Goal: Task Accomplishment & Management: Manage account settings

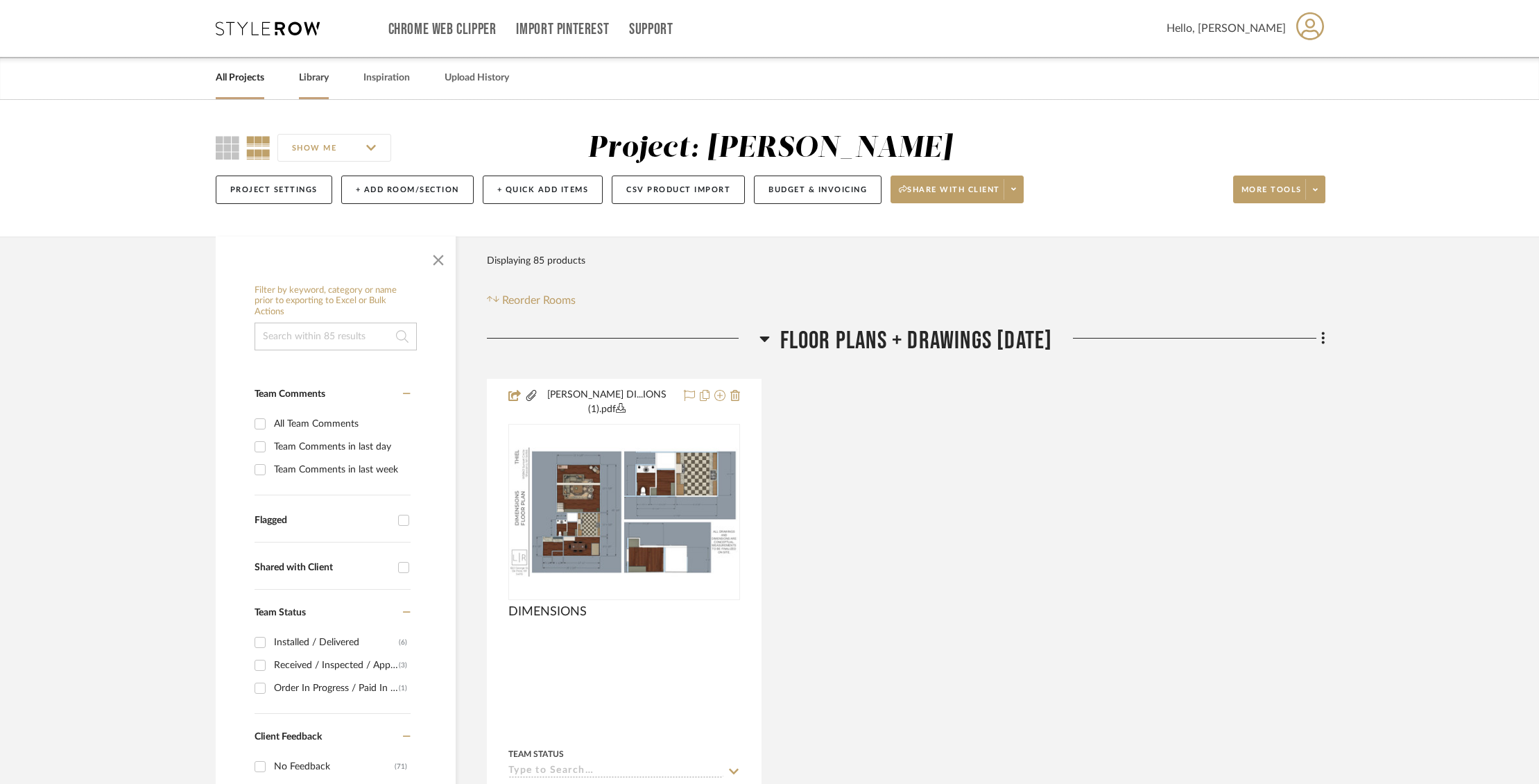
click at [307, 63] on div "Library" at bounding box center [314, 78] width 30 height 43
click at [317, 82] on link "Library" at bounding box center [314, 77] width 30 height 18
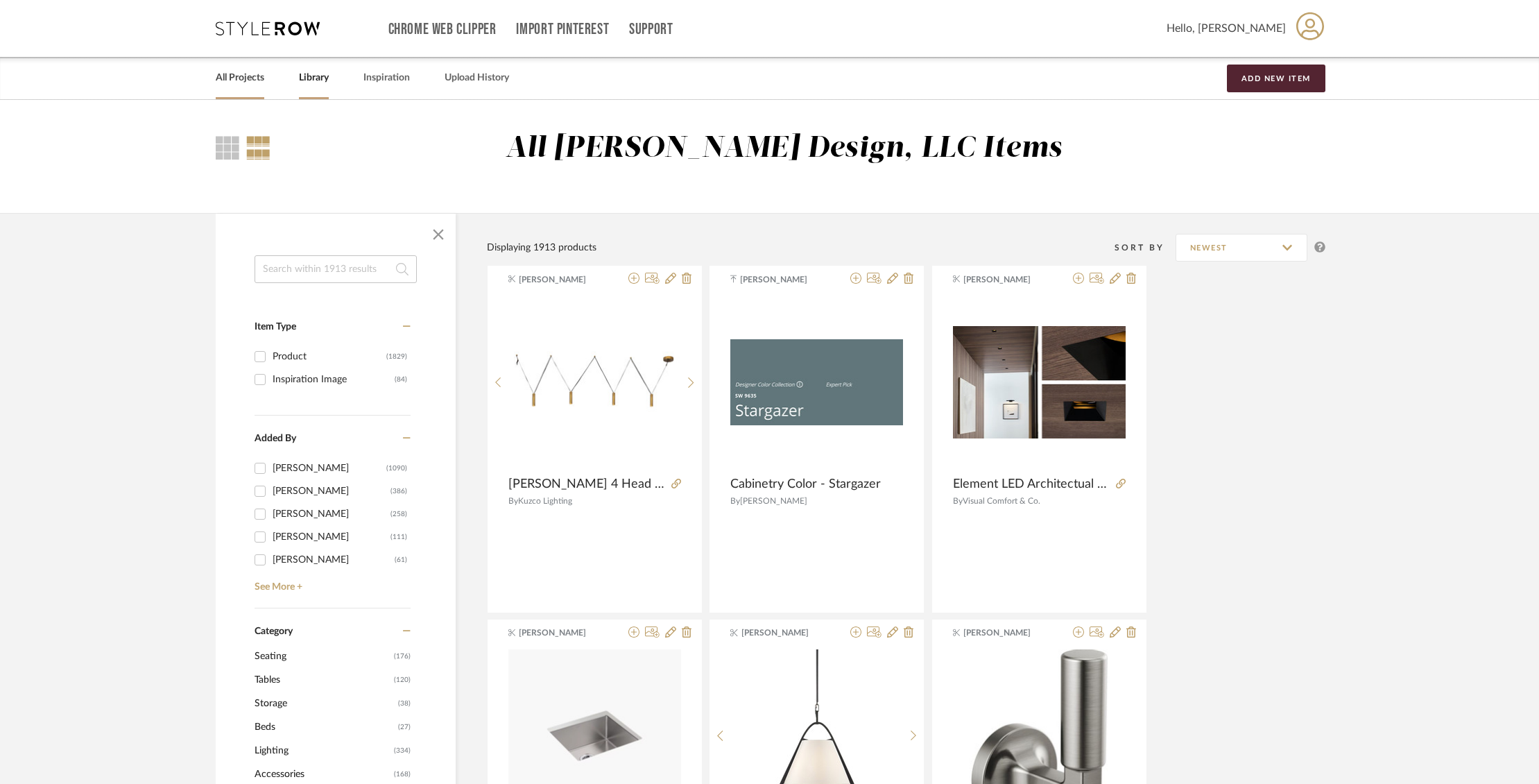
click at [240, 77] on link "All Projects" at bounding box center [240, 77] width 48 height 18
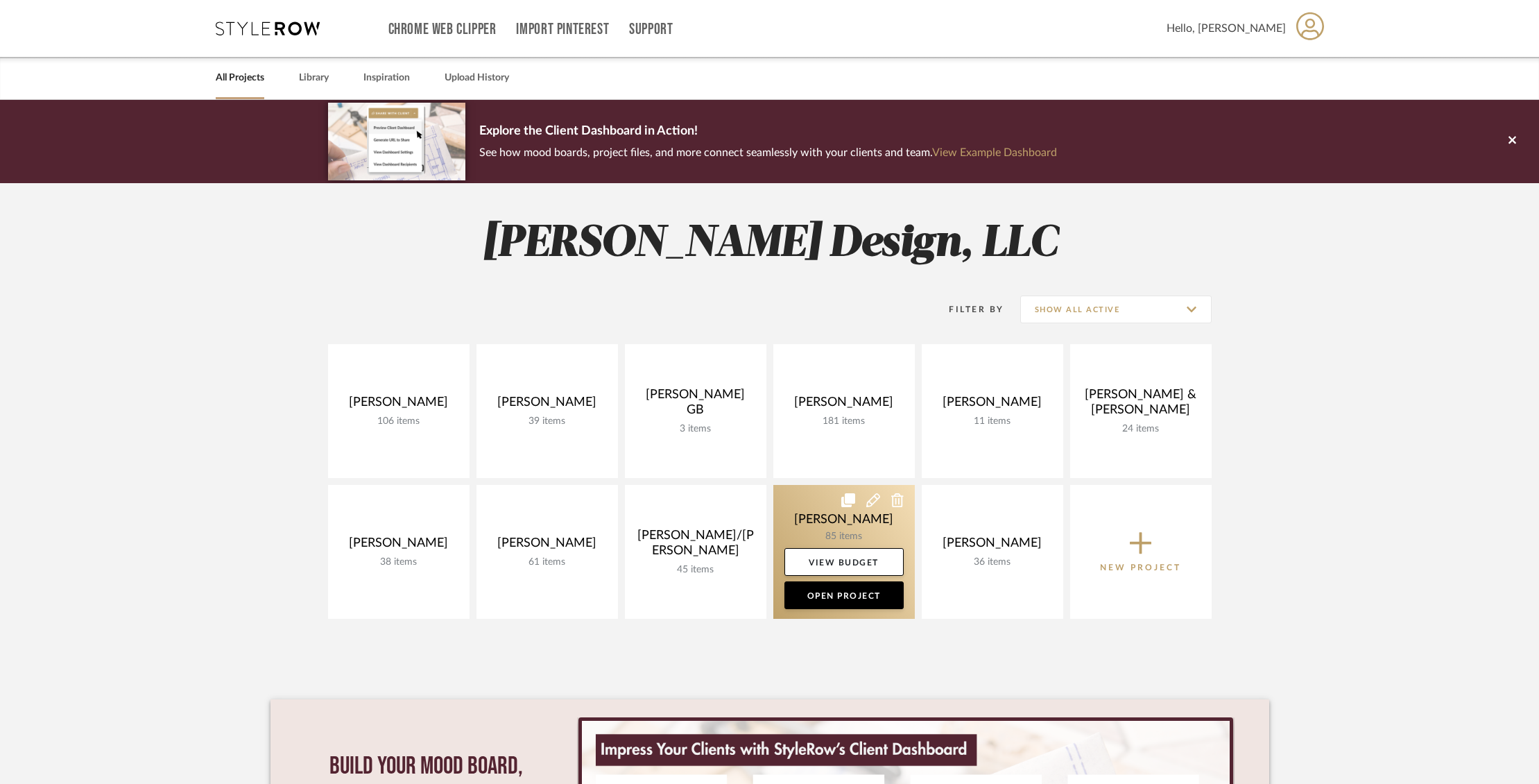
click at [852, 527] on link at bounding box center [844, 552] width 141 height 134
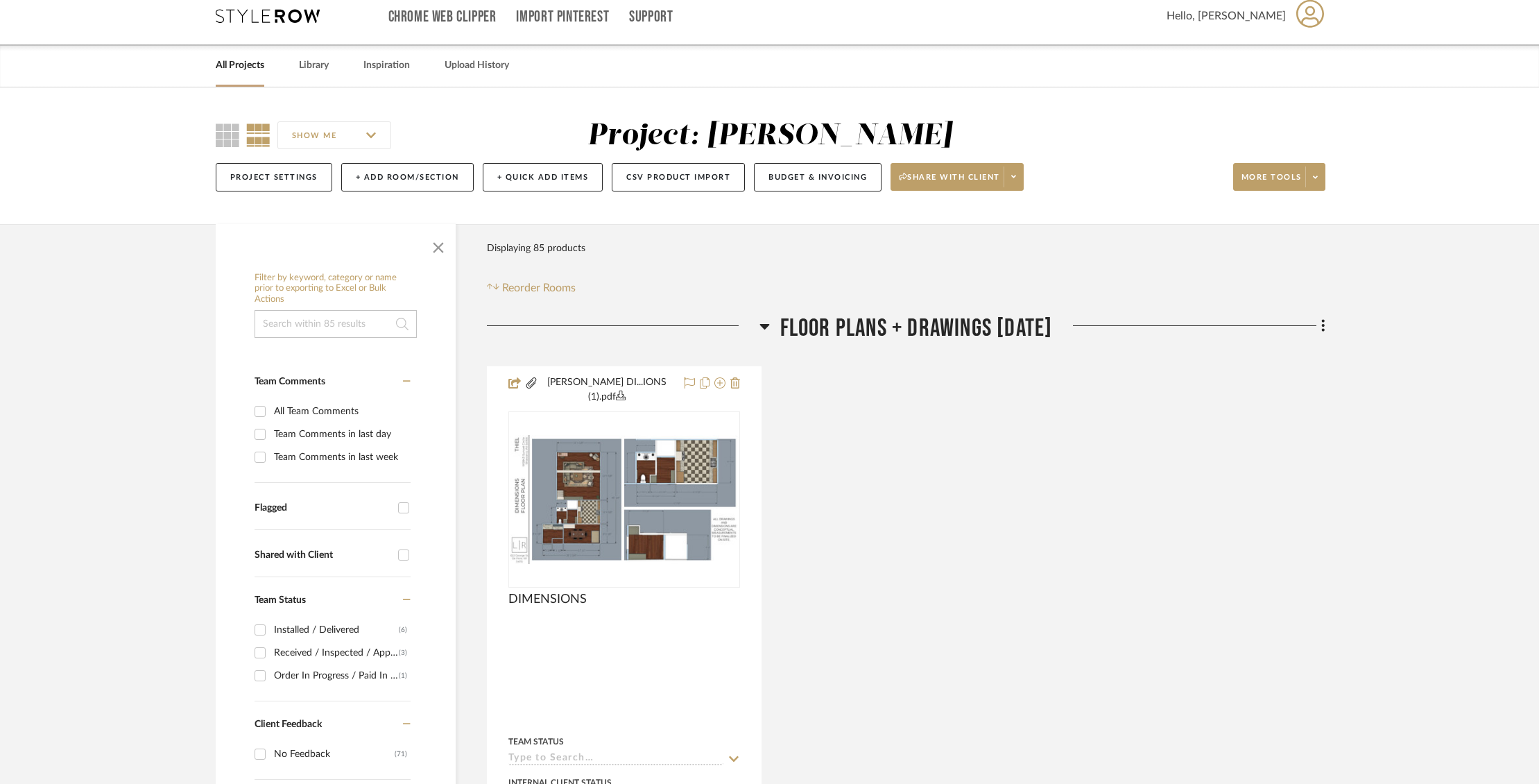
scroll to position [12, 0]
click at [249, 68] on link "All Projects" at bounding box center [240, 66] width 48 height 18
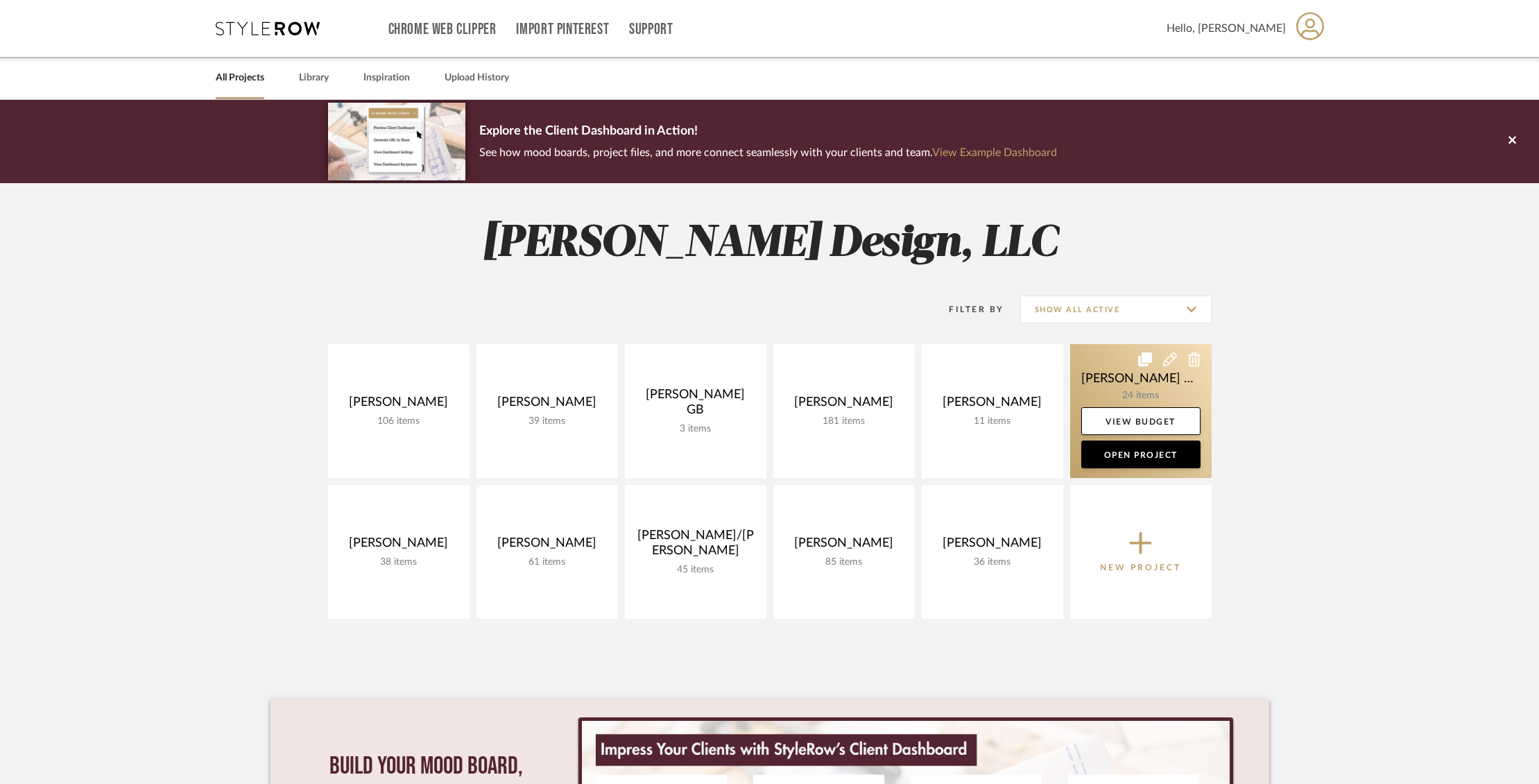
click at [1110, 368] on link at bounding box center [1141, 410] width 141 height 134
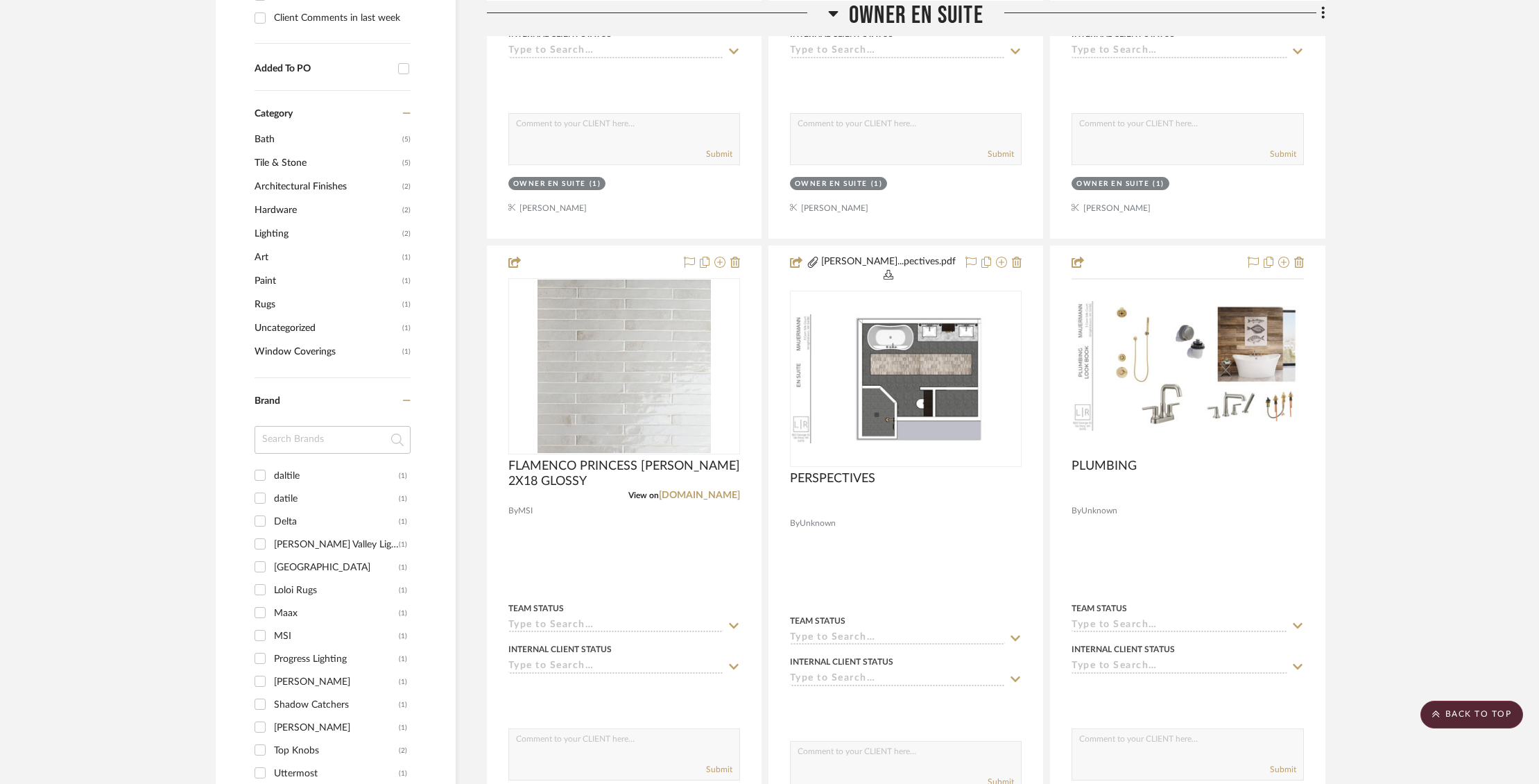
scroll to position [785, 0]
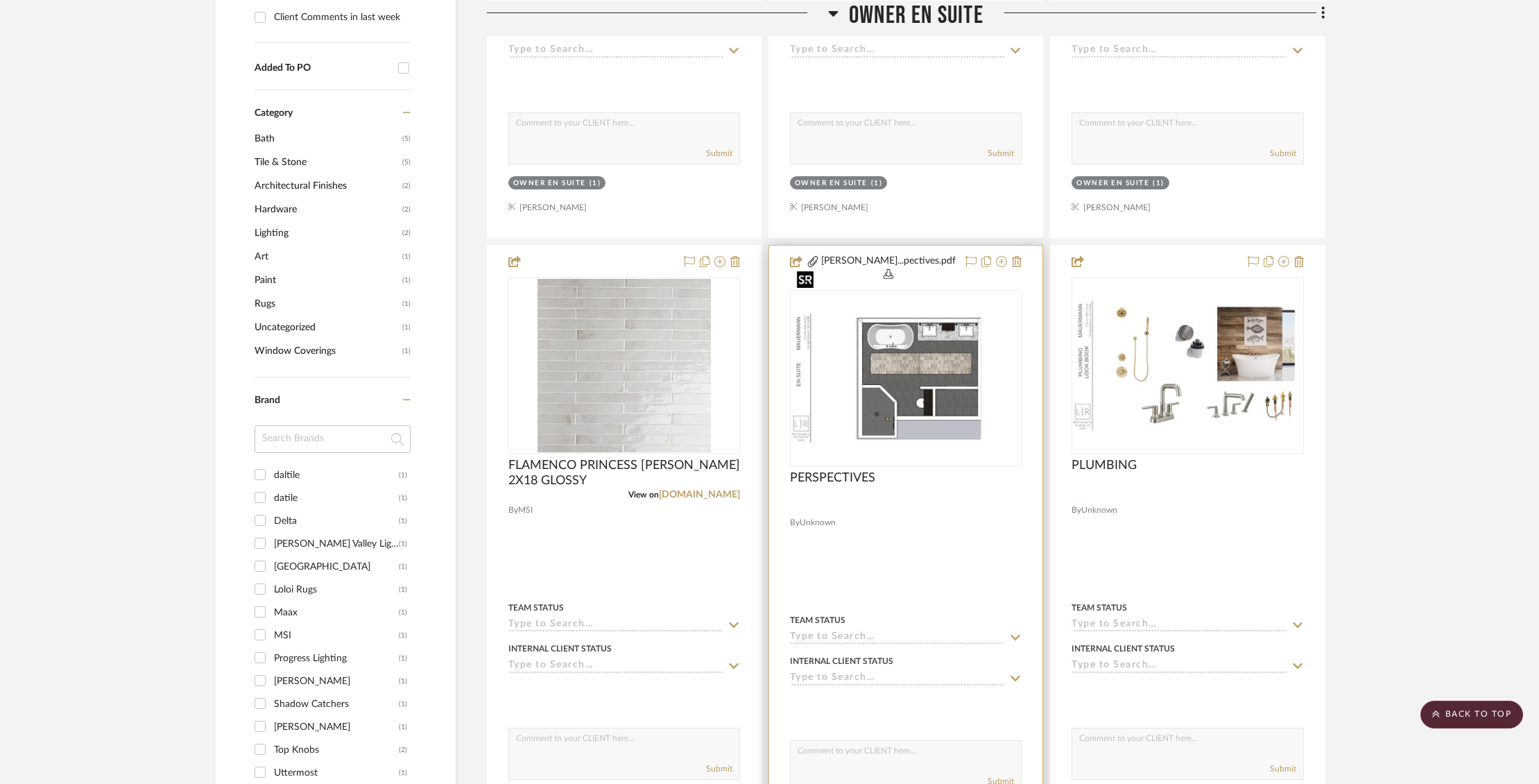
click at [928, 344] on img "0" at bounding box center [906, 377] width 229 height 129
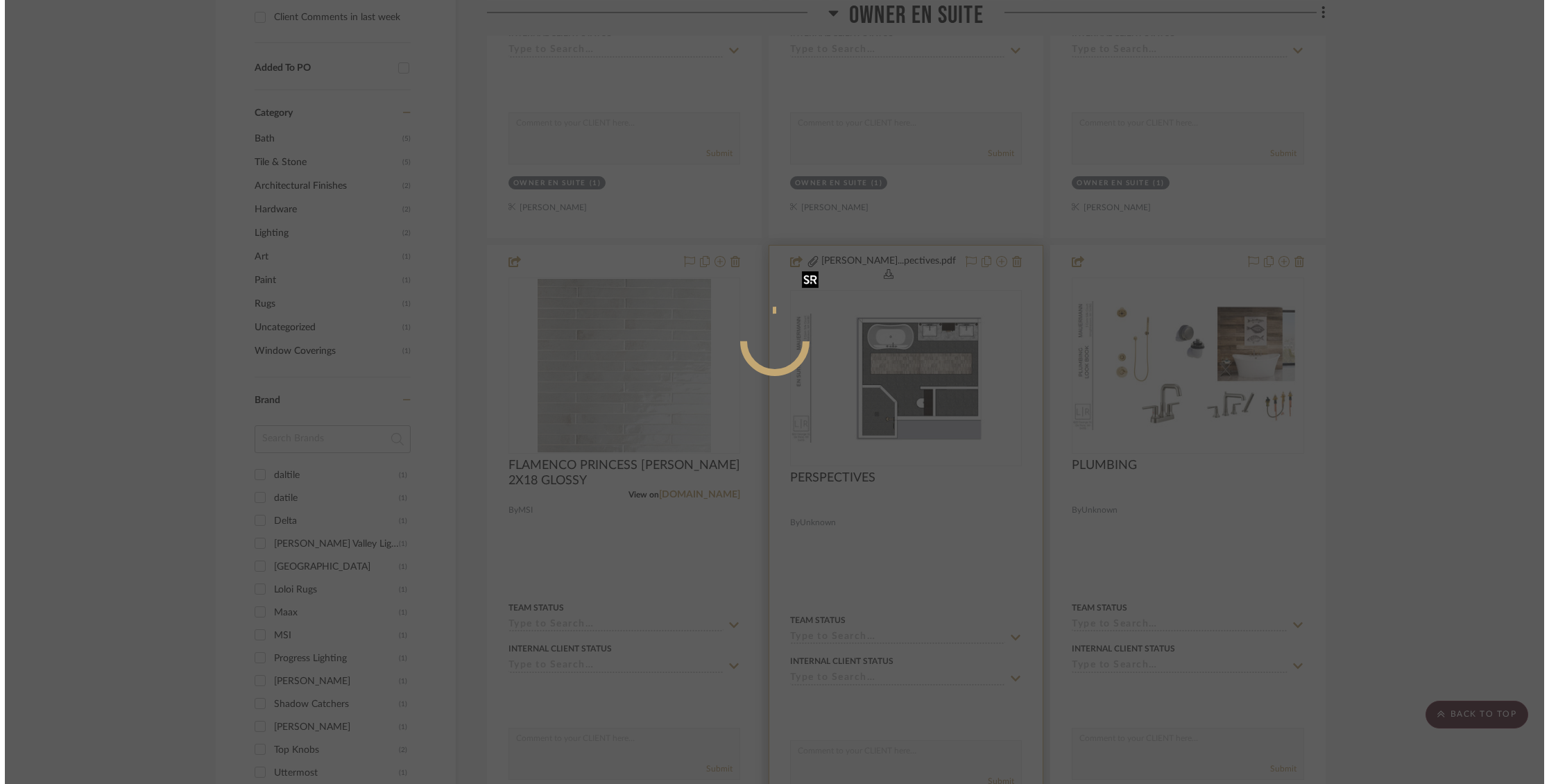
scroll to position [0, 0]
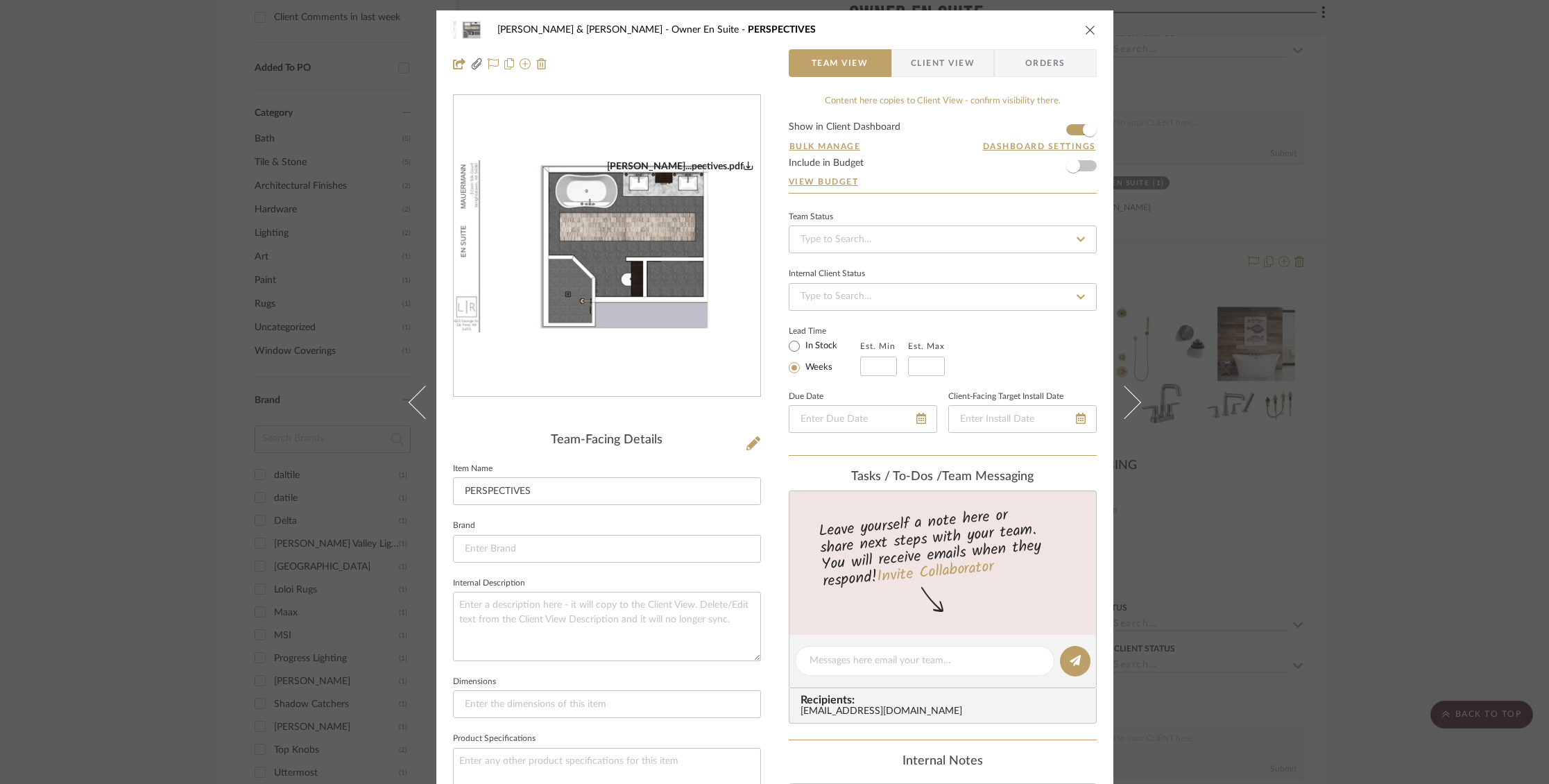
click at [635, 266] on img "0" at bounding box center [607, 247] width 307 height 172
click at [1090, 28] on icon "close" at bounding box center [1090, 29] width 11 height 11
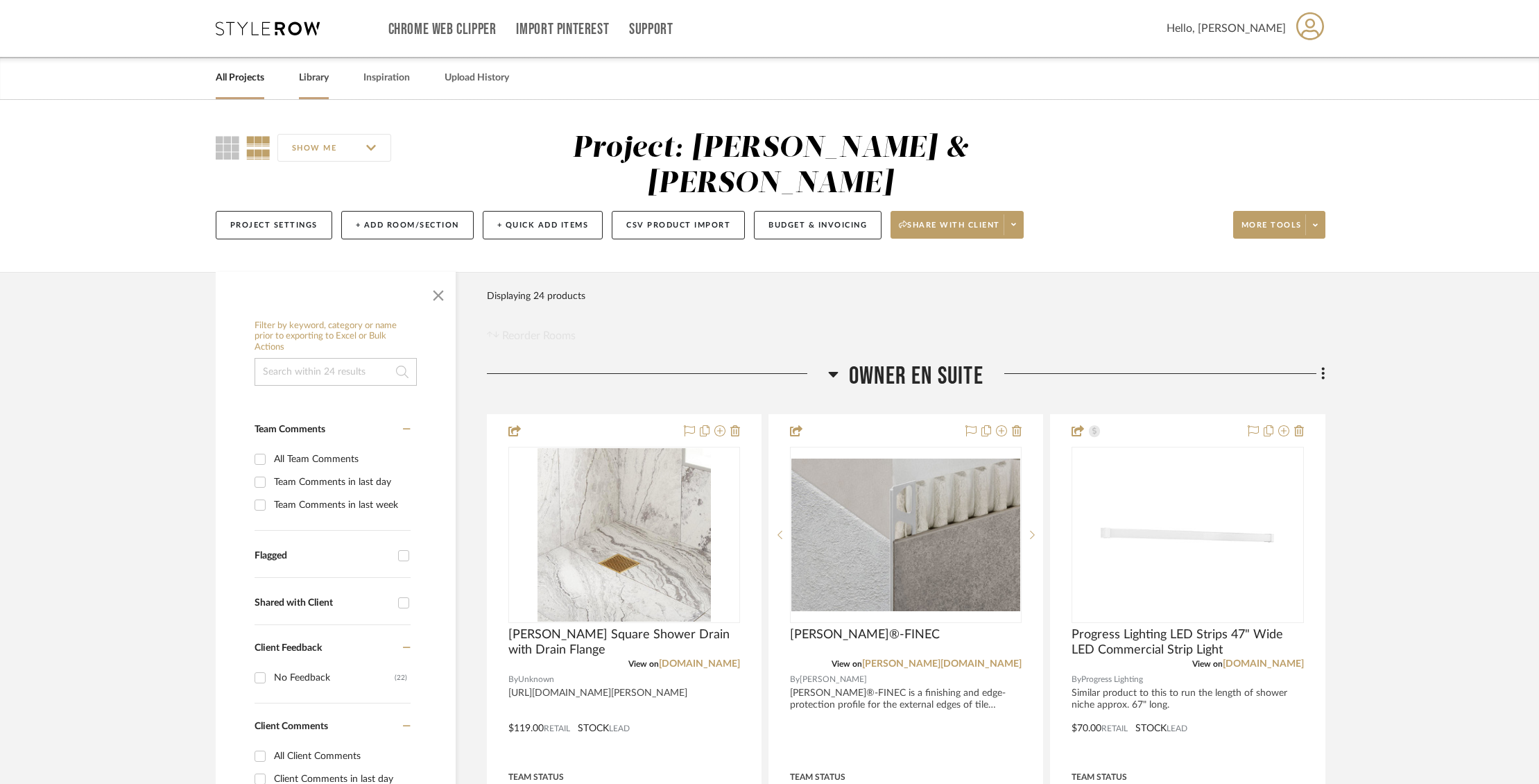
click at [322, 75] on link "Library" at bounding box center [314, 77] width 30 height 18
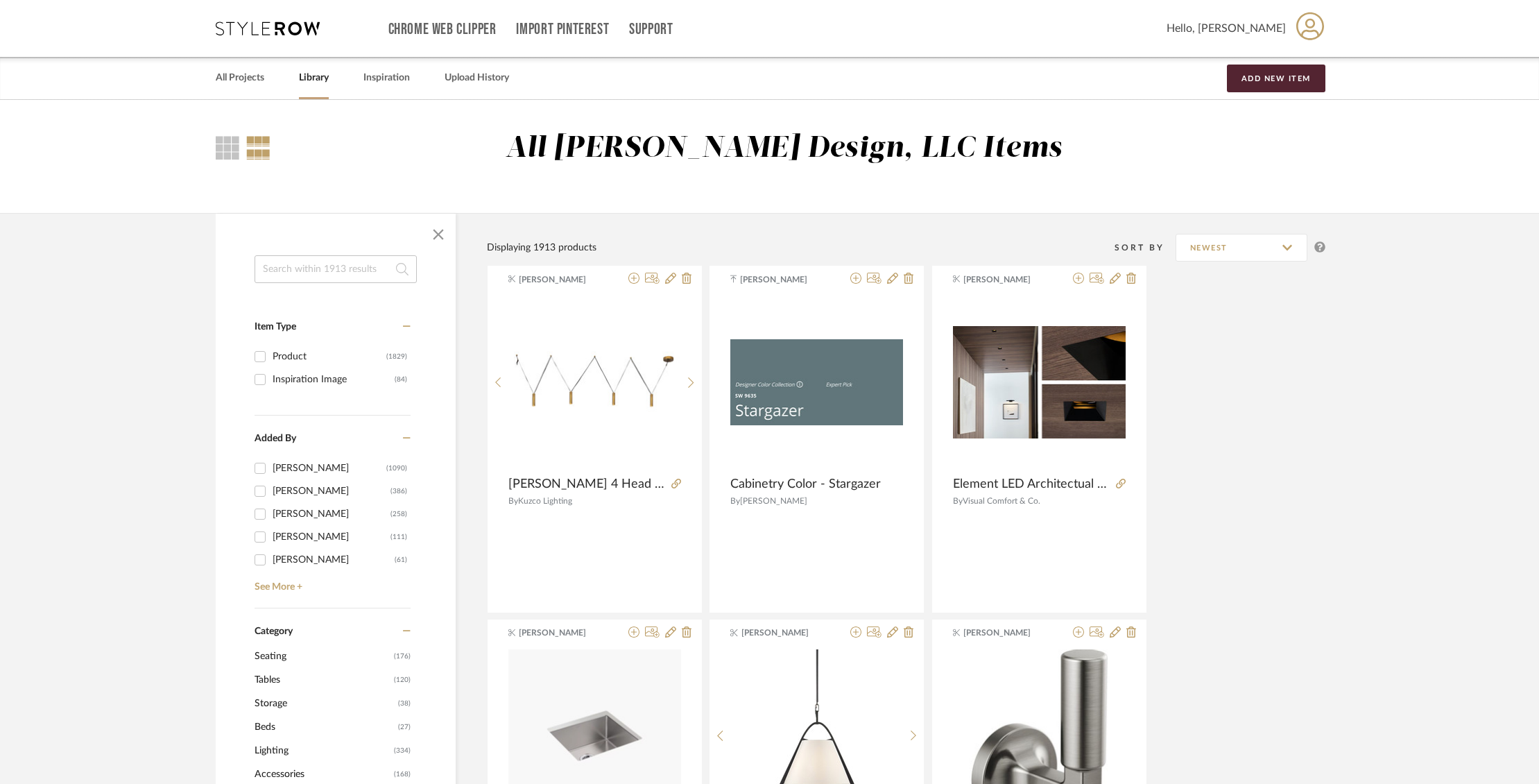
click at [313, 275] on input at bounding box center [336, 269] width 163 height 28
click at [340, 274] on input at bounding box center [336, 269] width 163 height 28
type input "sink"
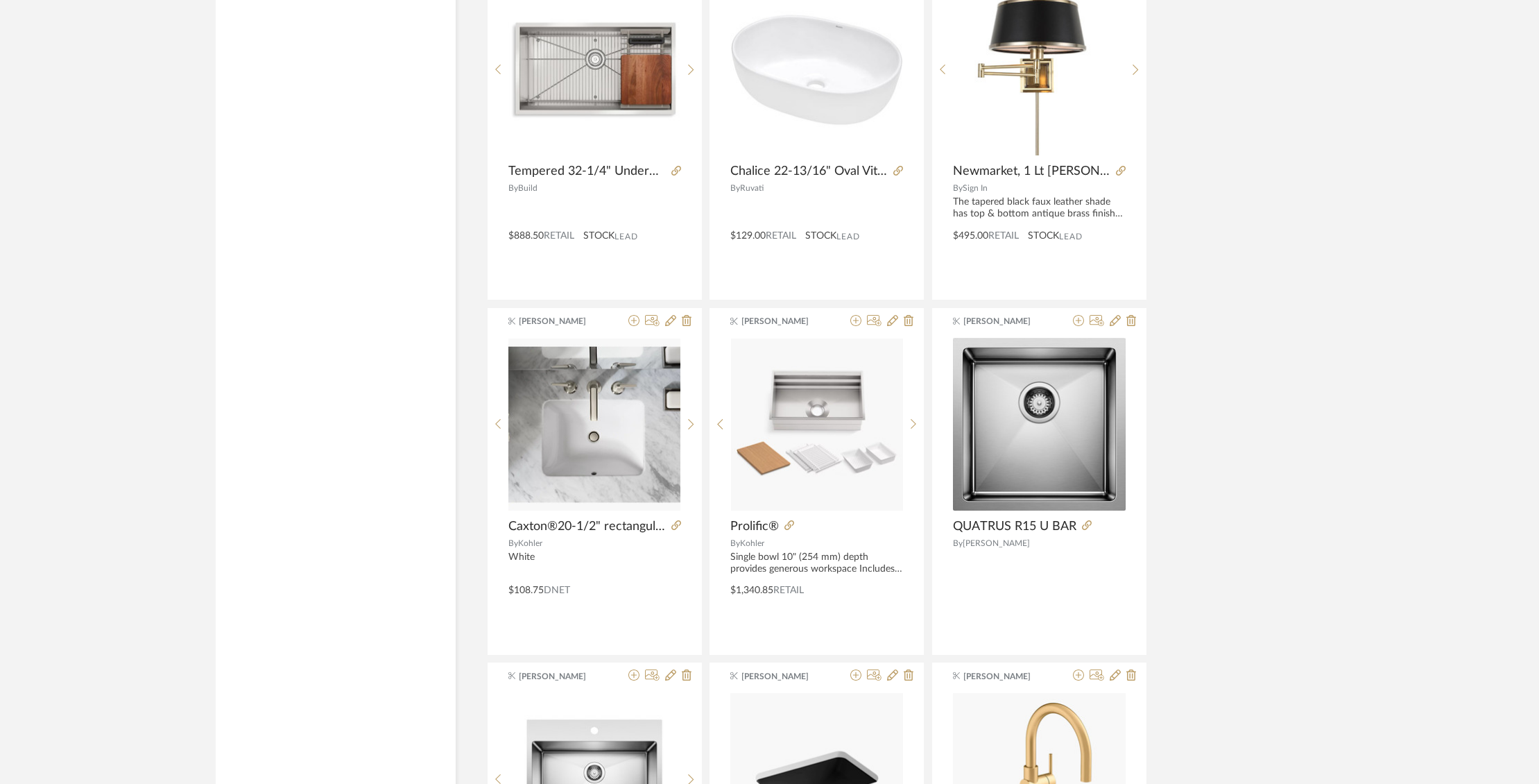
scroll to position [1775, 0]
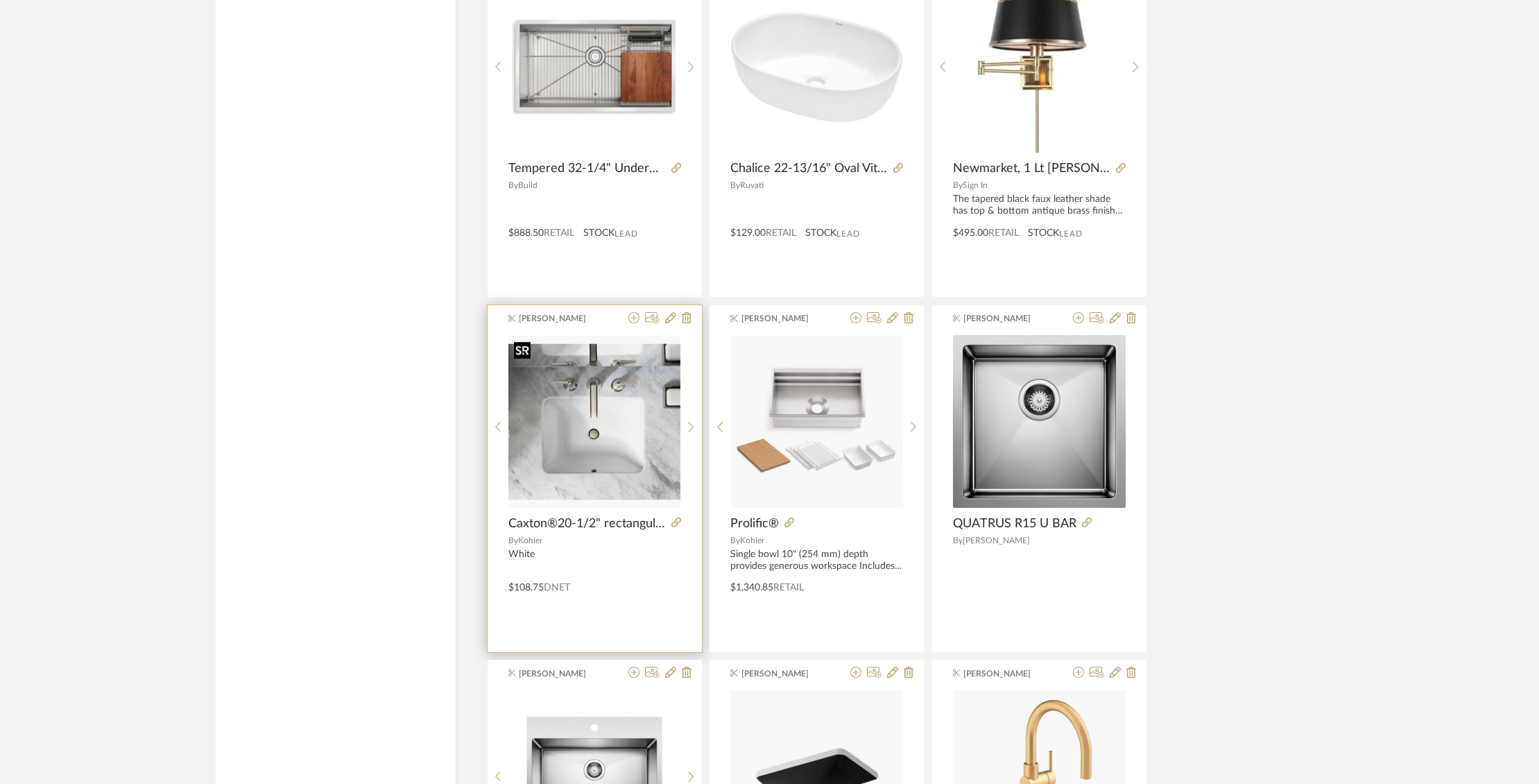
click at [582, 411] on img "0" at bounding box center [594, 422] width 172 height 172
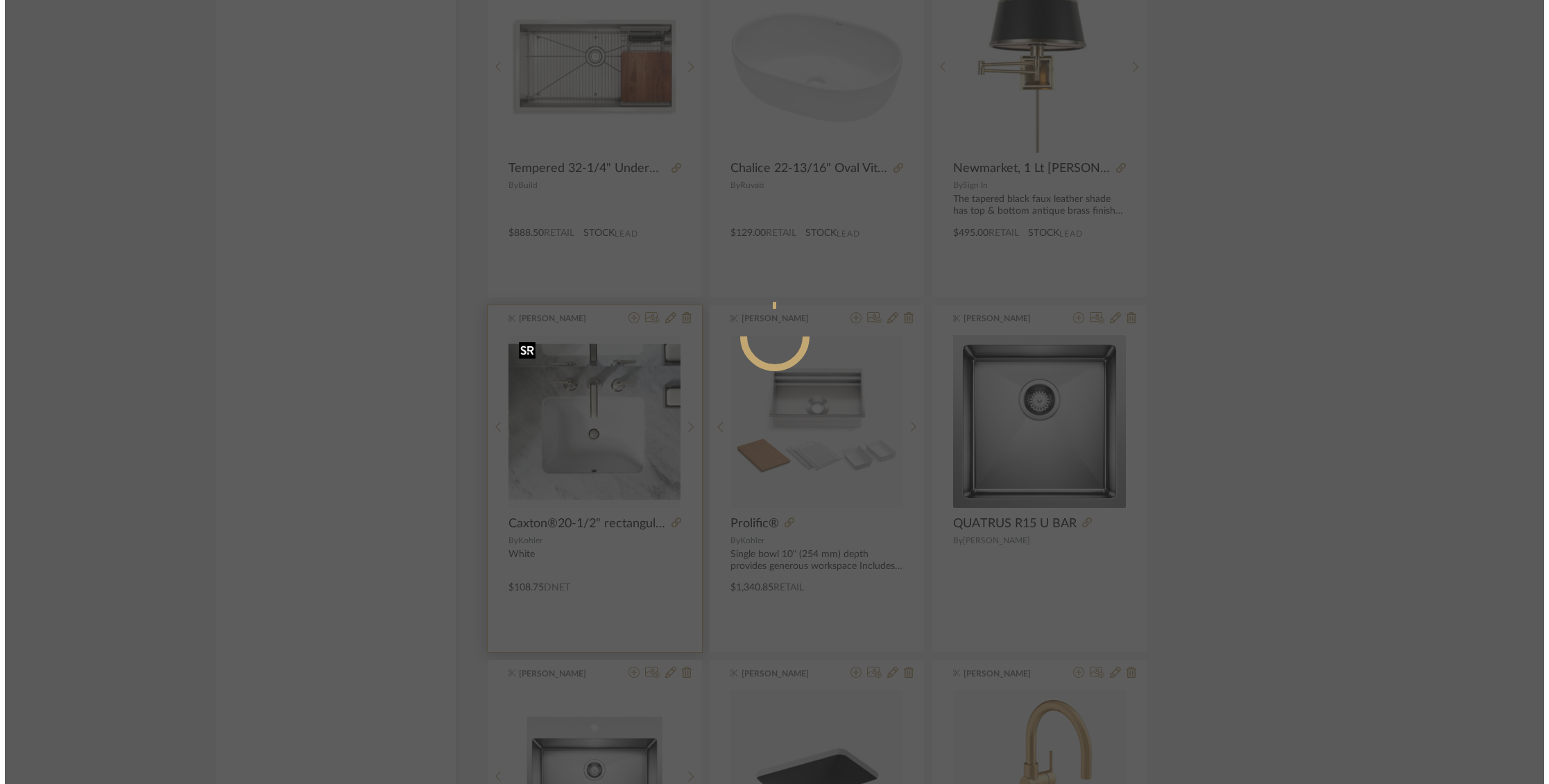
scroll to position [0, 0]
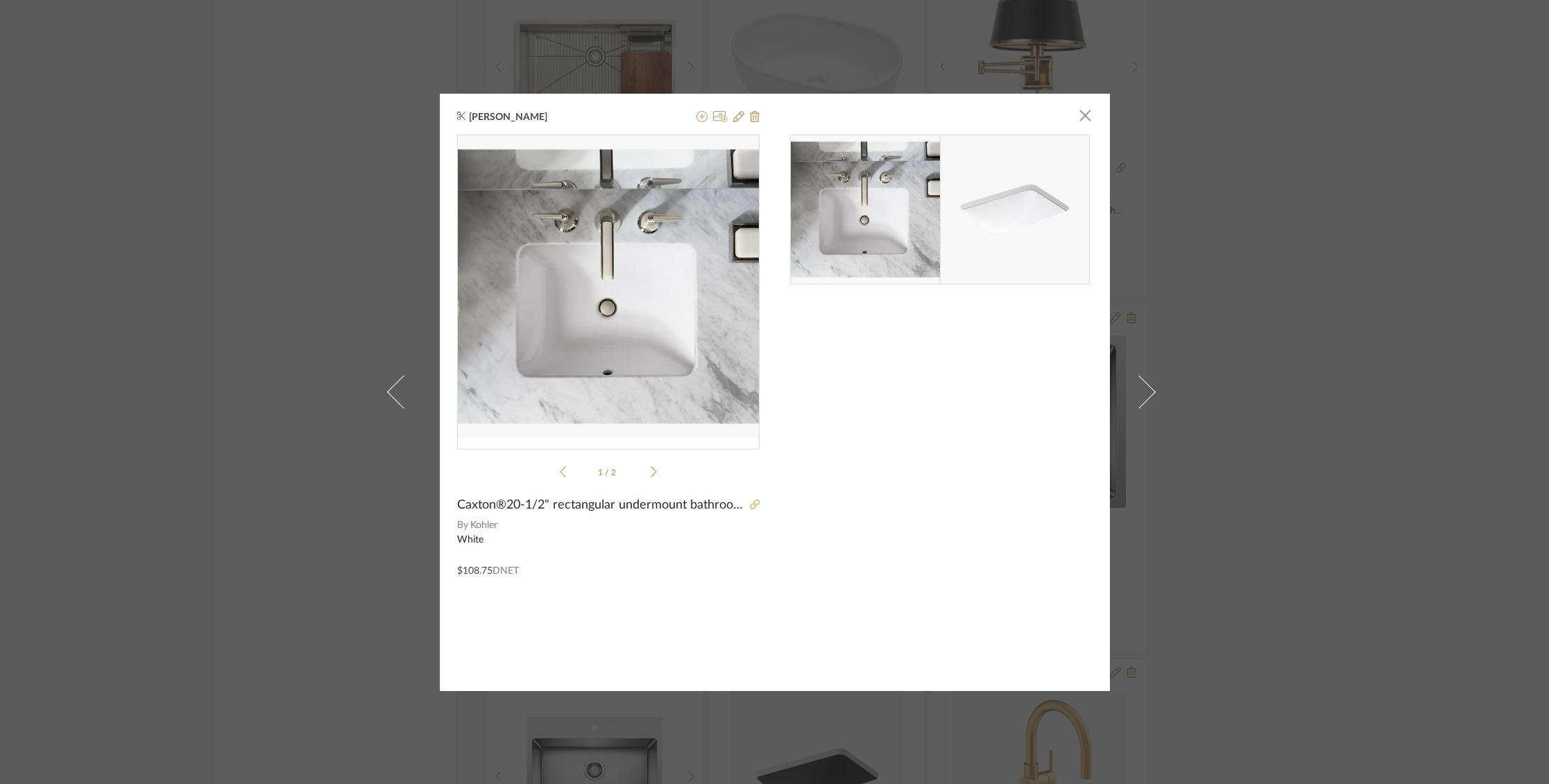
click at [745, 504] on link at bounding box center [752, 505] width 14 height 10
click at [704, 119] on div at bounding box center [725, 117] width 69 height 16
click at [699, 120] on icon at bounding box center [702, 116] width 11 height 11
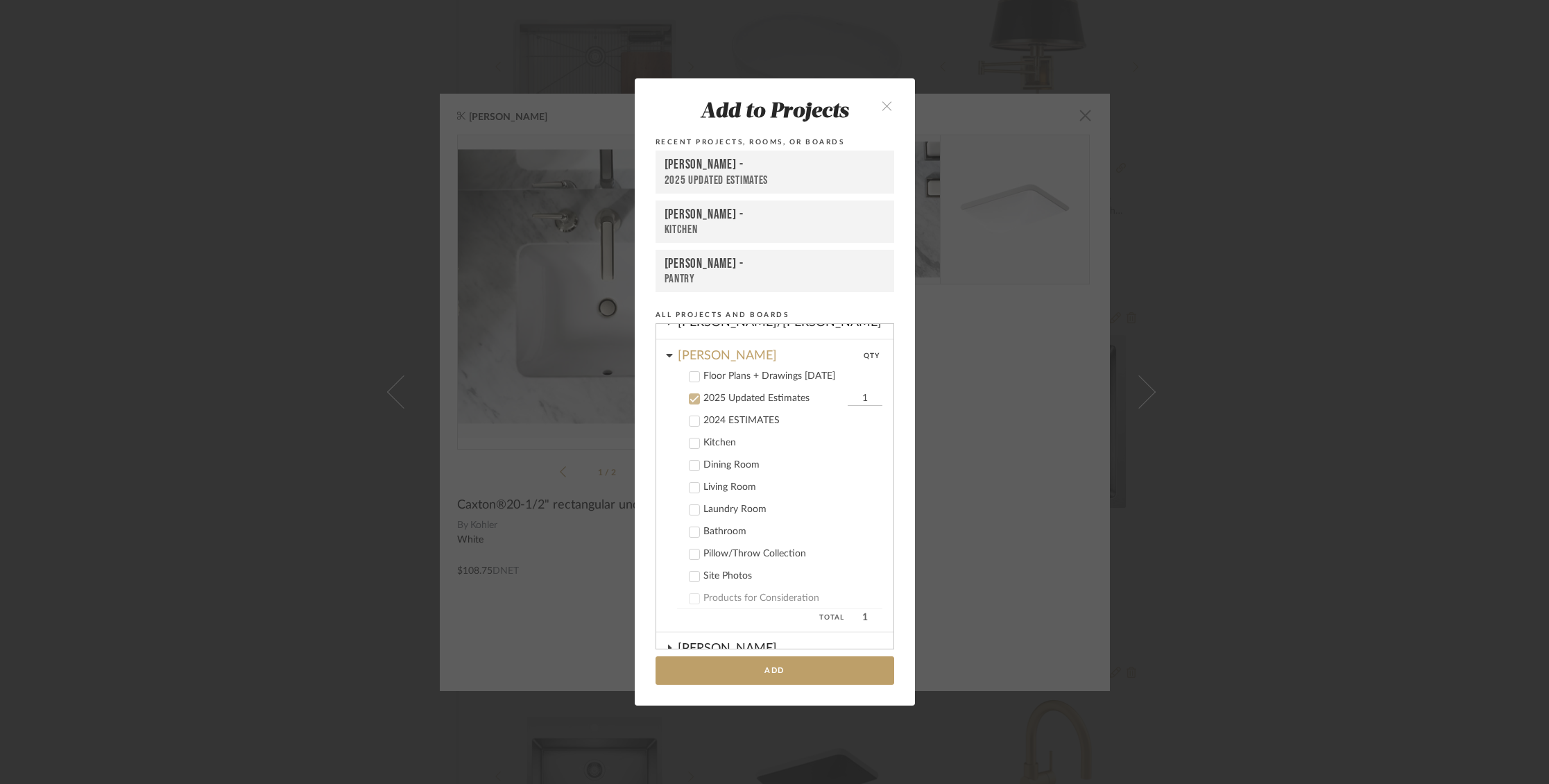
scroll to position [318, 0]
click at [694, 396] on div at bounding box center [694, 395] width 11 height 11
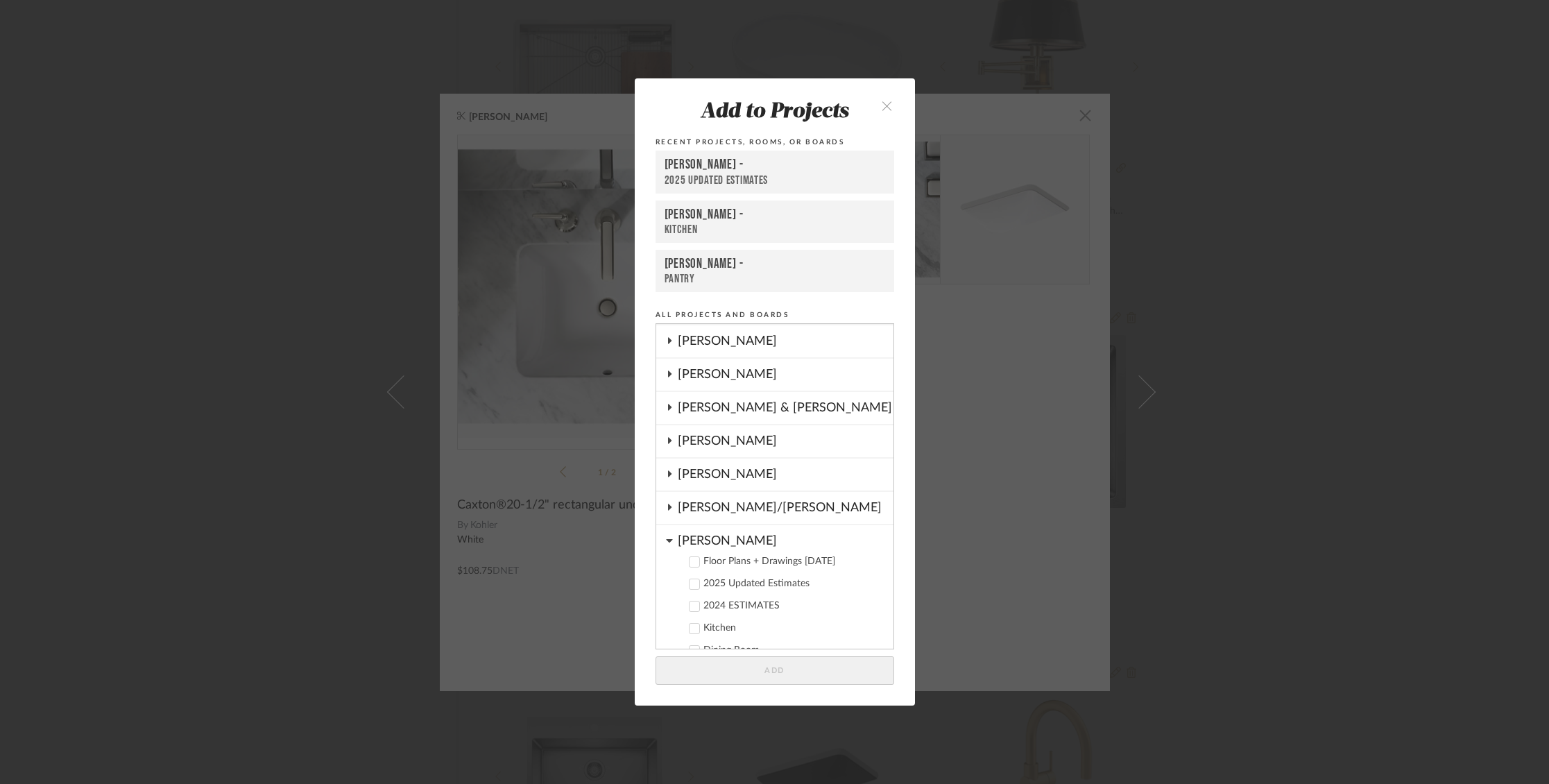
scroll to position [136, 0]
click at [690, 397] on div "[PERSON_NAME] & [PERSON_NAME]" at bounding box center [785, 401] width 216 height 32
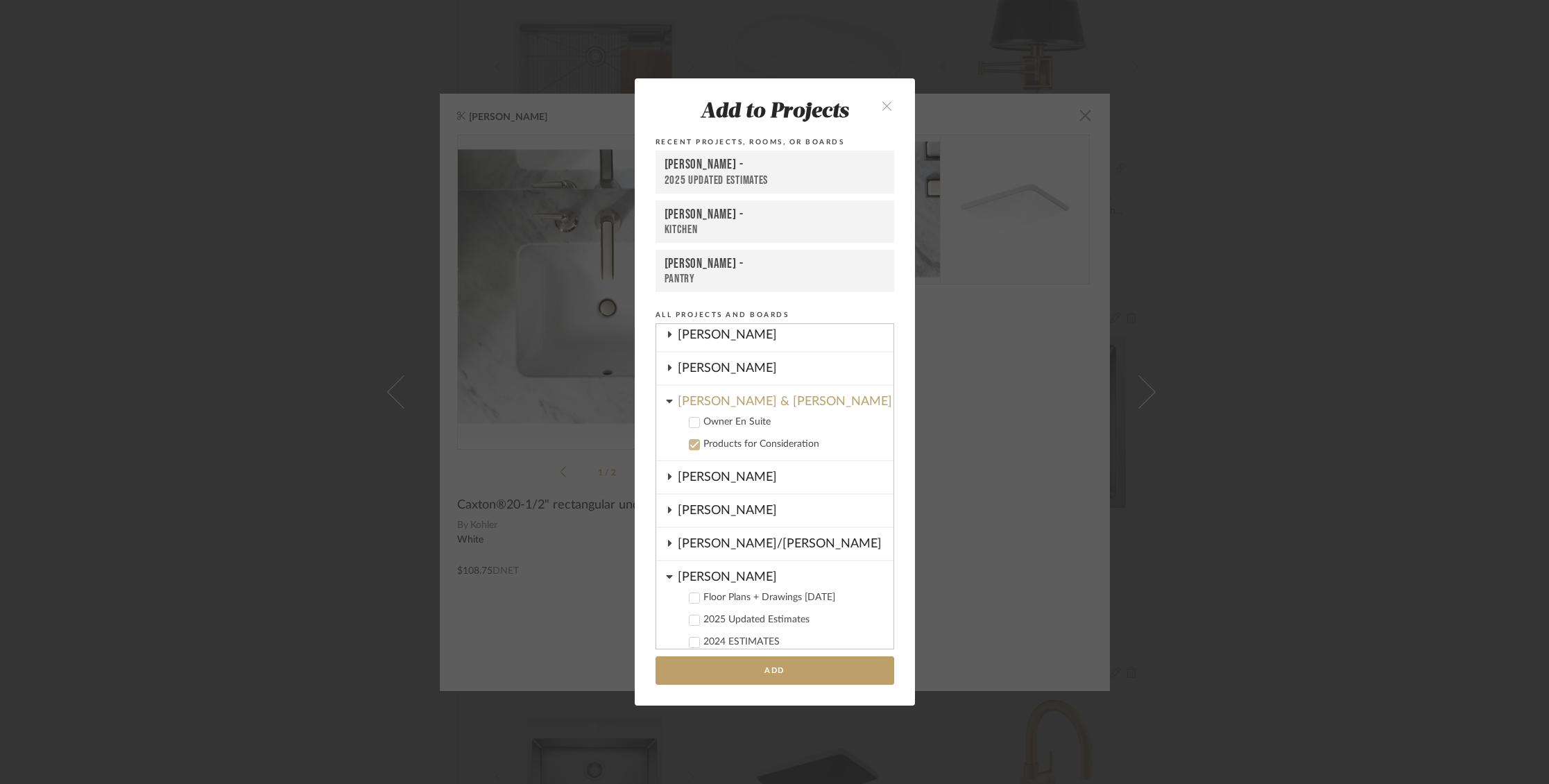
click at [689, 421] on icon at bounding box center [694, 422] width 10 height 10
click at [861, 426] on input "1" at bounding box center [866, 422] width 35 height 14
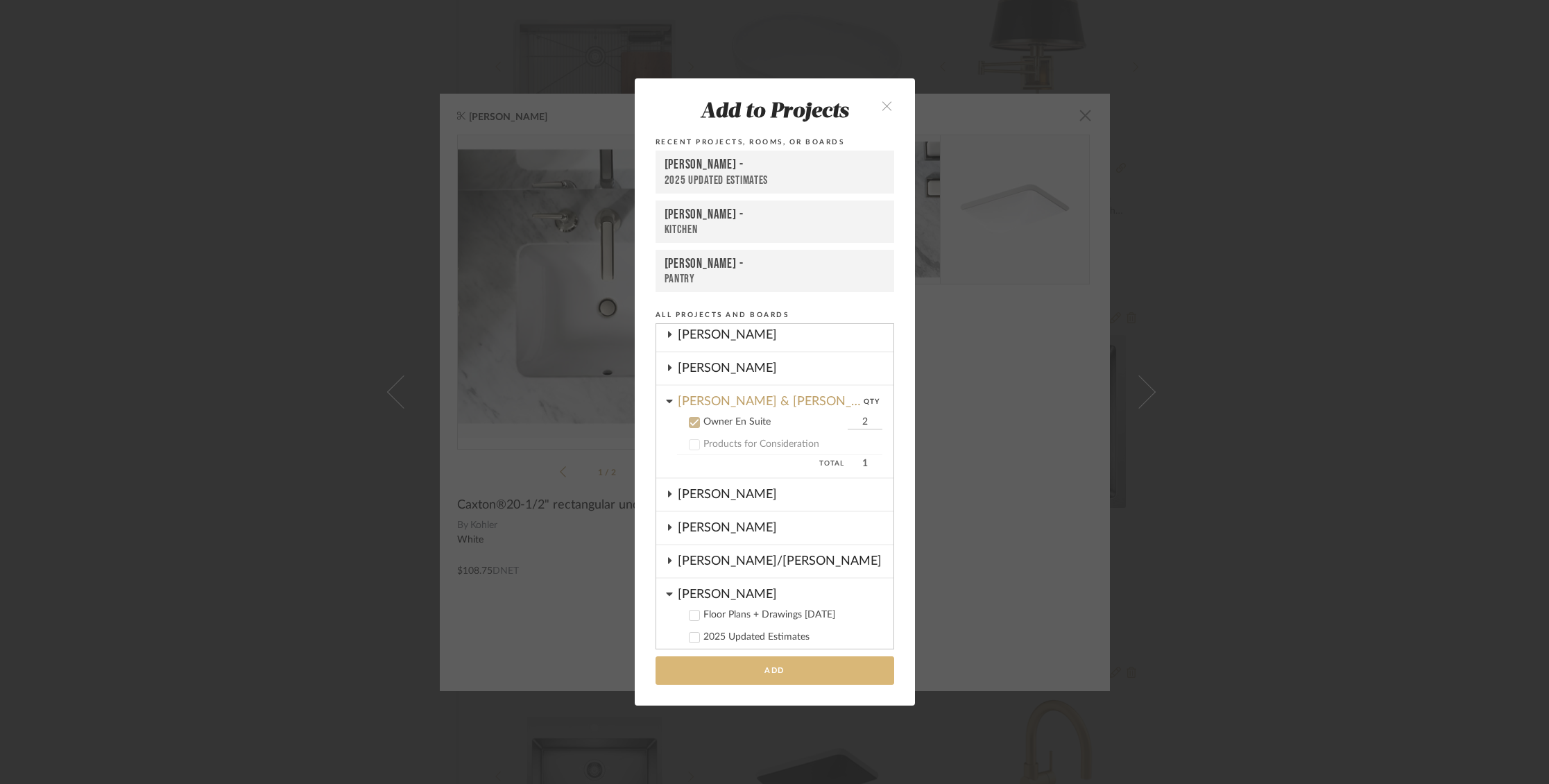
type input "2"
click at [812, 668] on button "Add" at bounding box center [774, 670] width 239 height 28
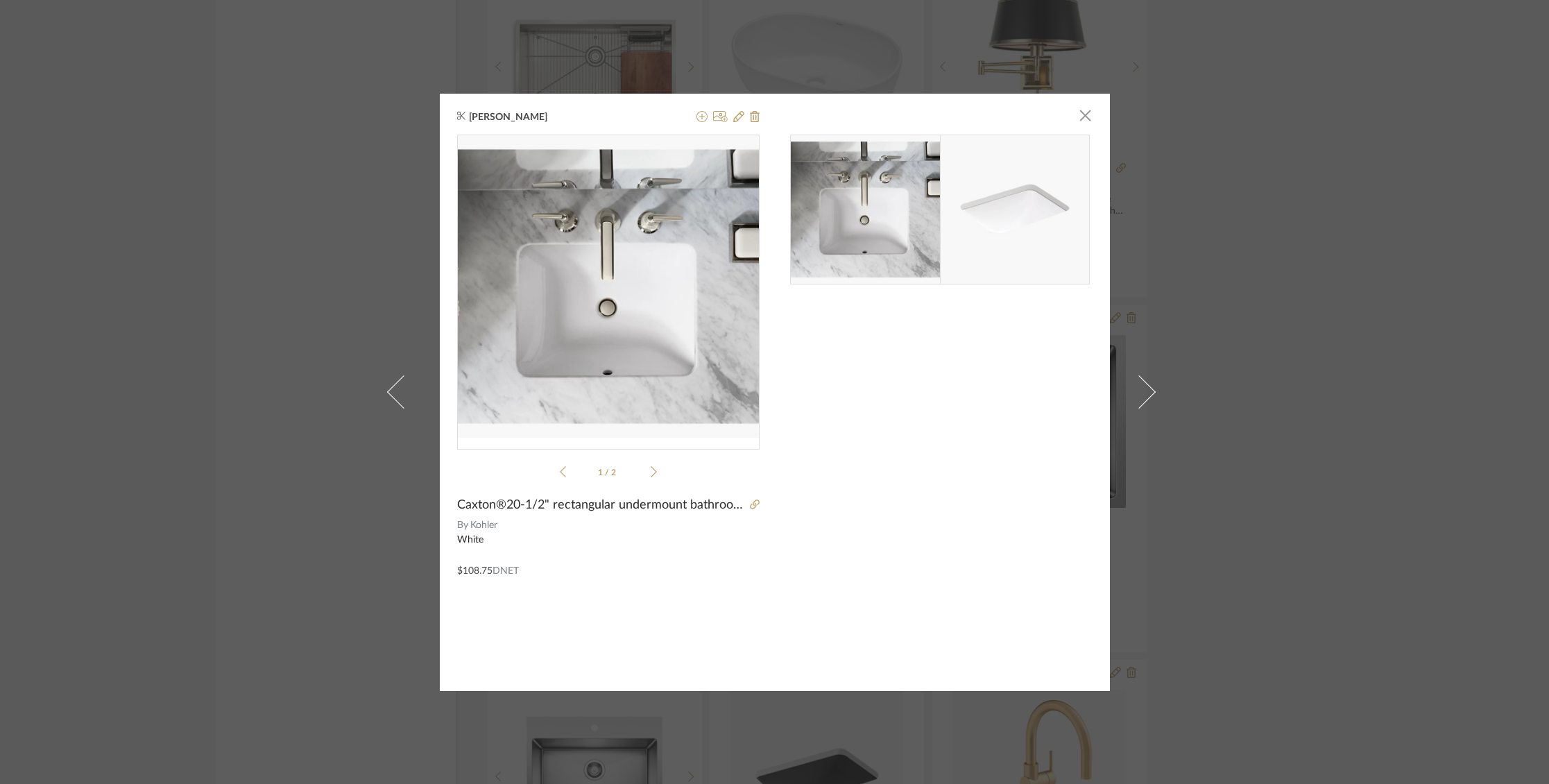
drag, startPoint x: 1080, startPoint y: 118, endPoint x: 1059, endPoint y: 106, distance: 24.2
click at [1072, 110] on span "button" at bounding box center [1085, 115] width 28 height 28
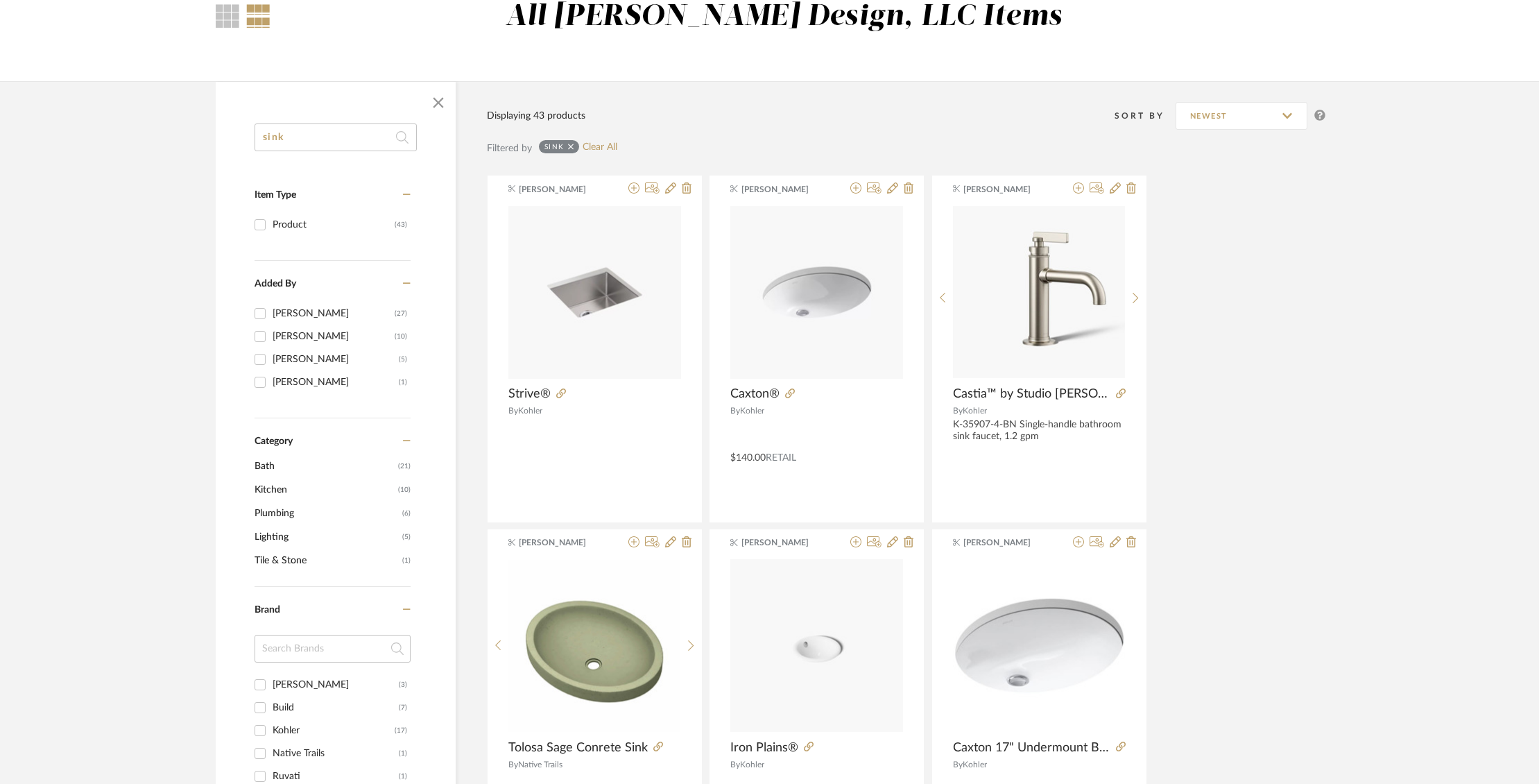
scroll to position [0, 0]
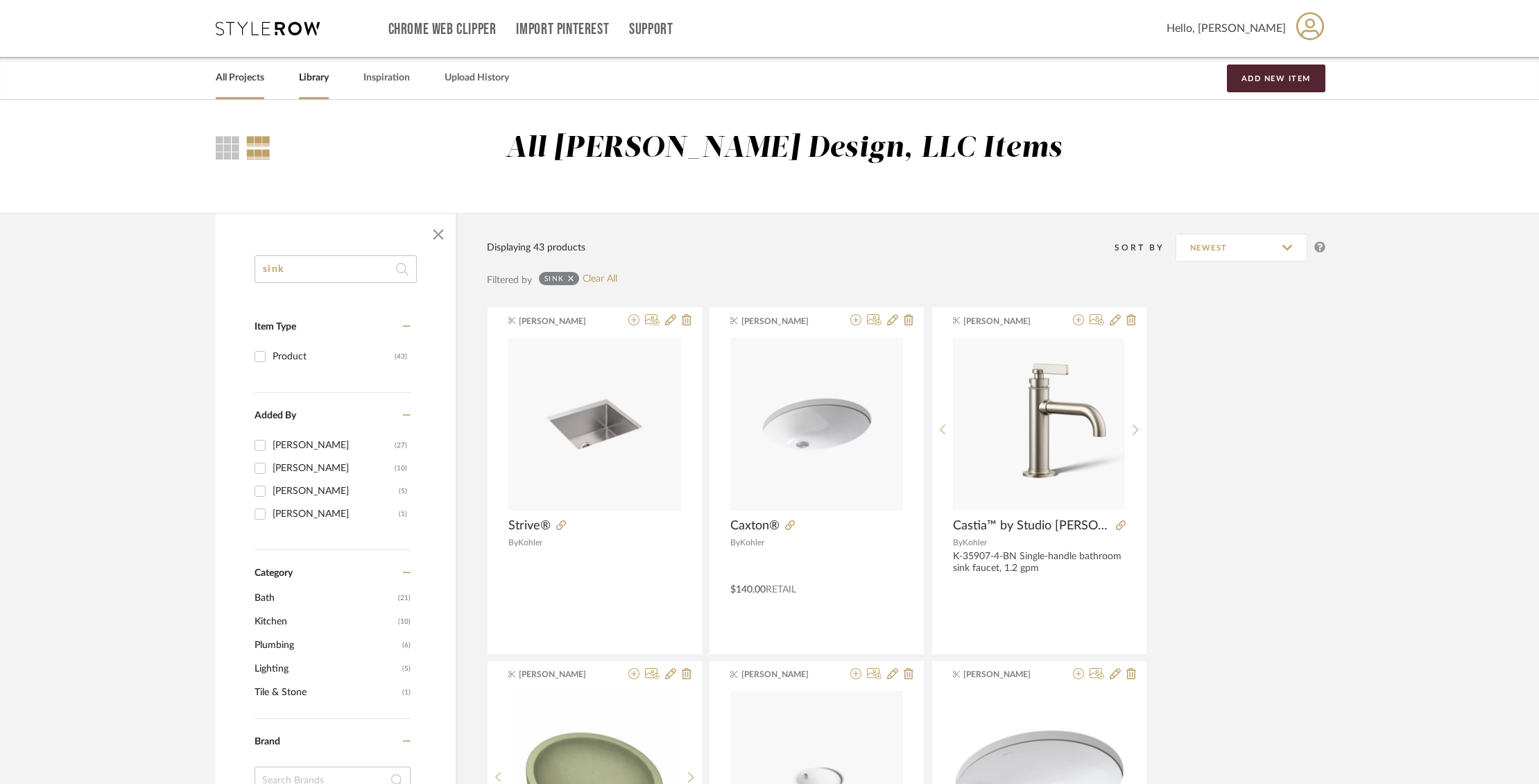
click at [245, 85] on link "All Projects" at bounding box center [240, 77] width 48 height 18
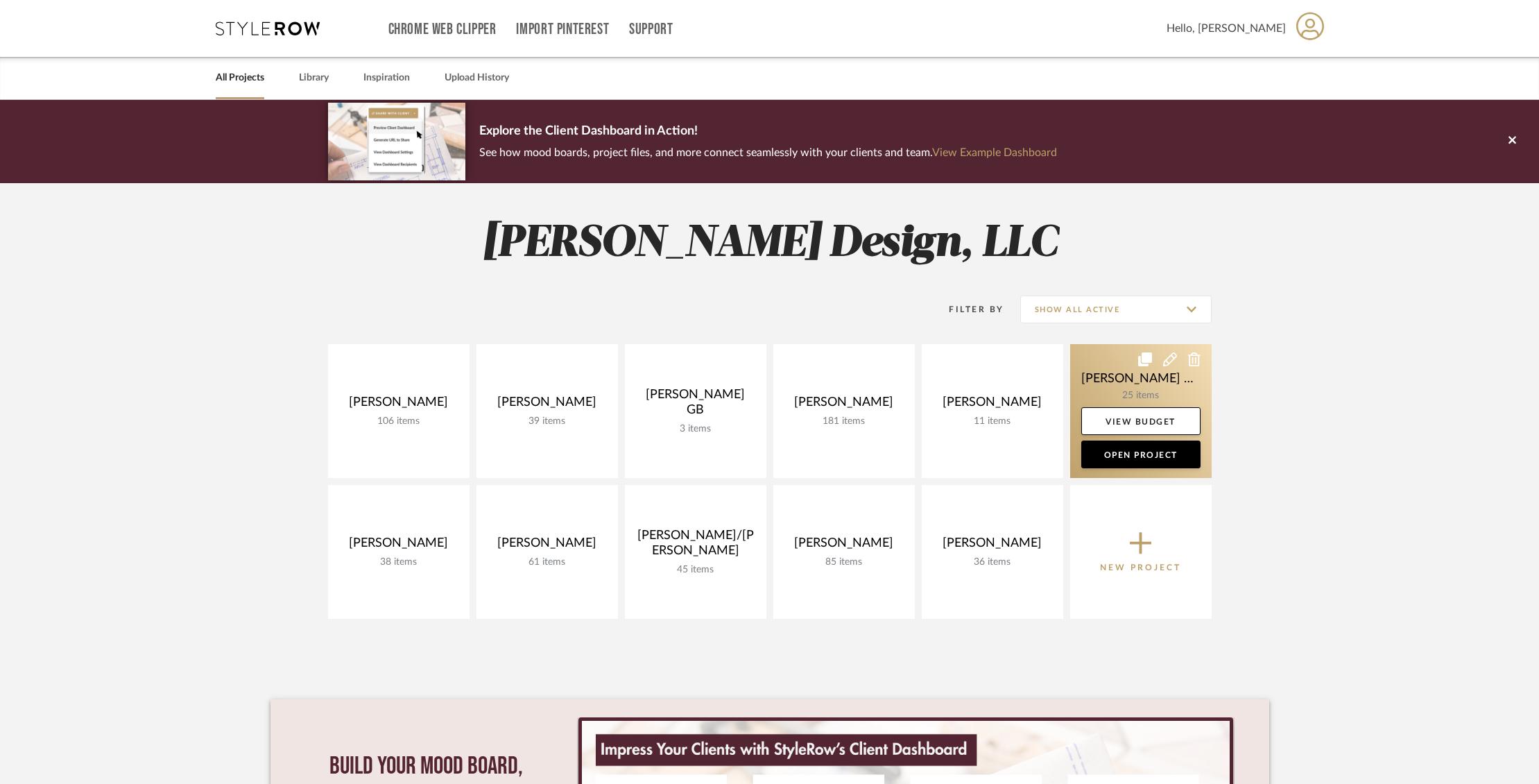
click at [1115, 373] on link at bounding box center [1141, 410] width 141 height 134
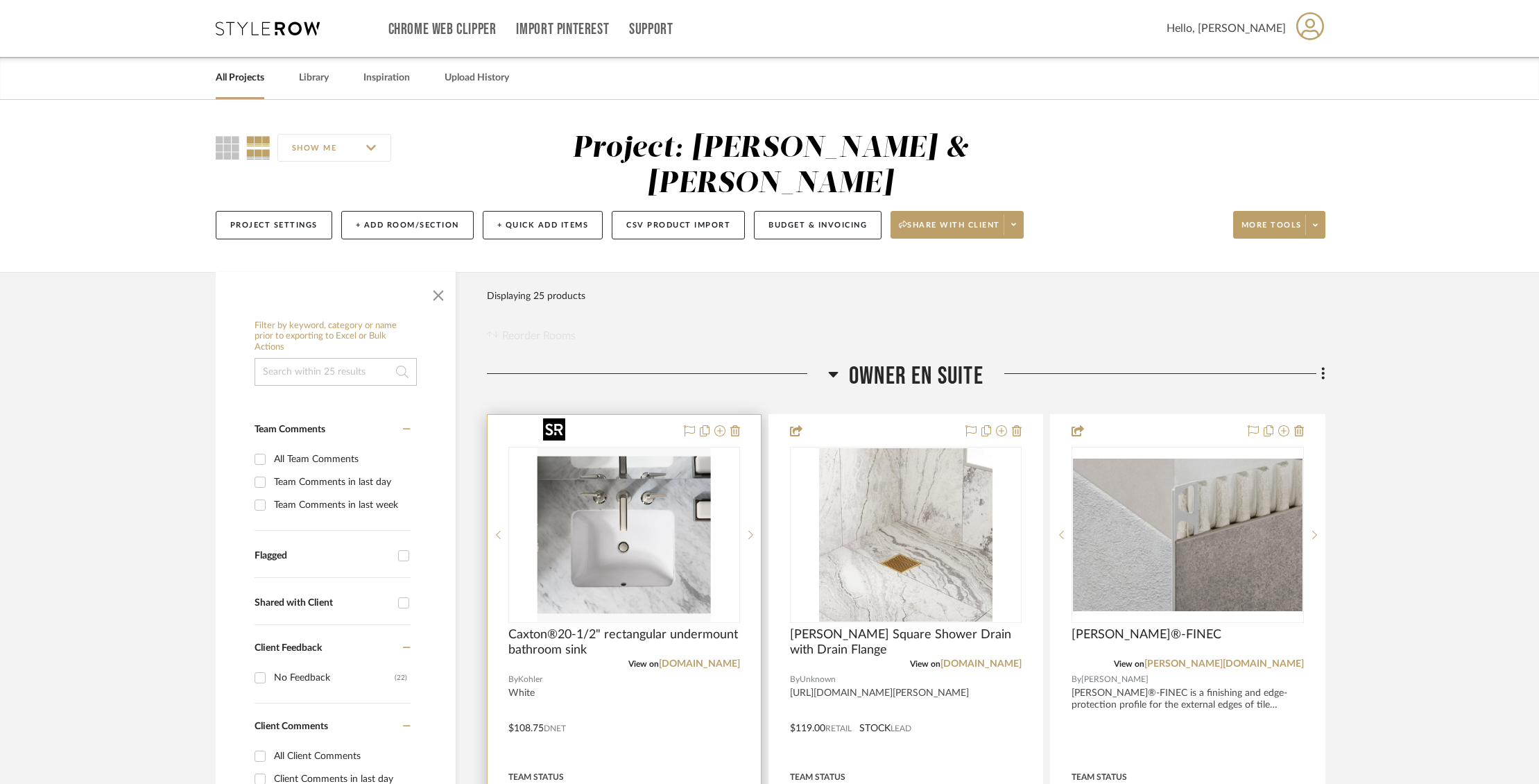
click at [614, 464] on img "0" at bounding box center [623, 534] width 173 height 173
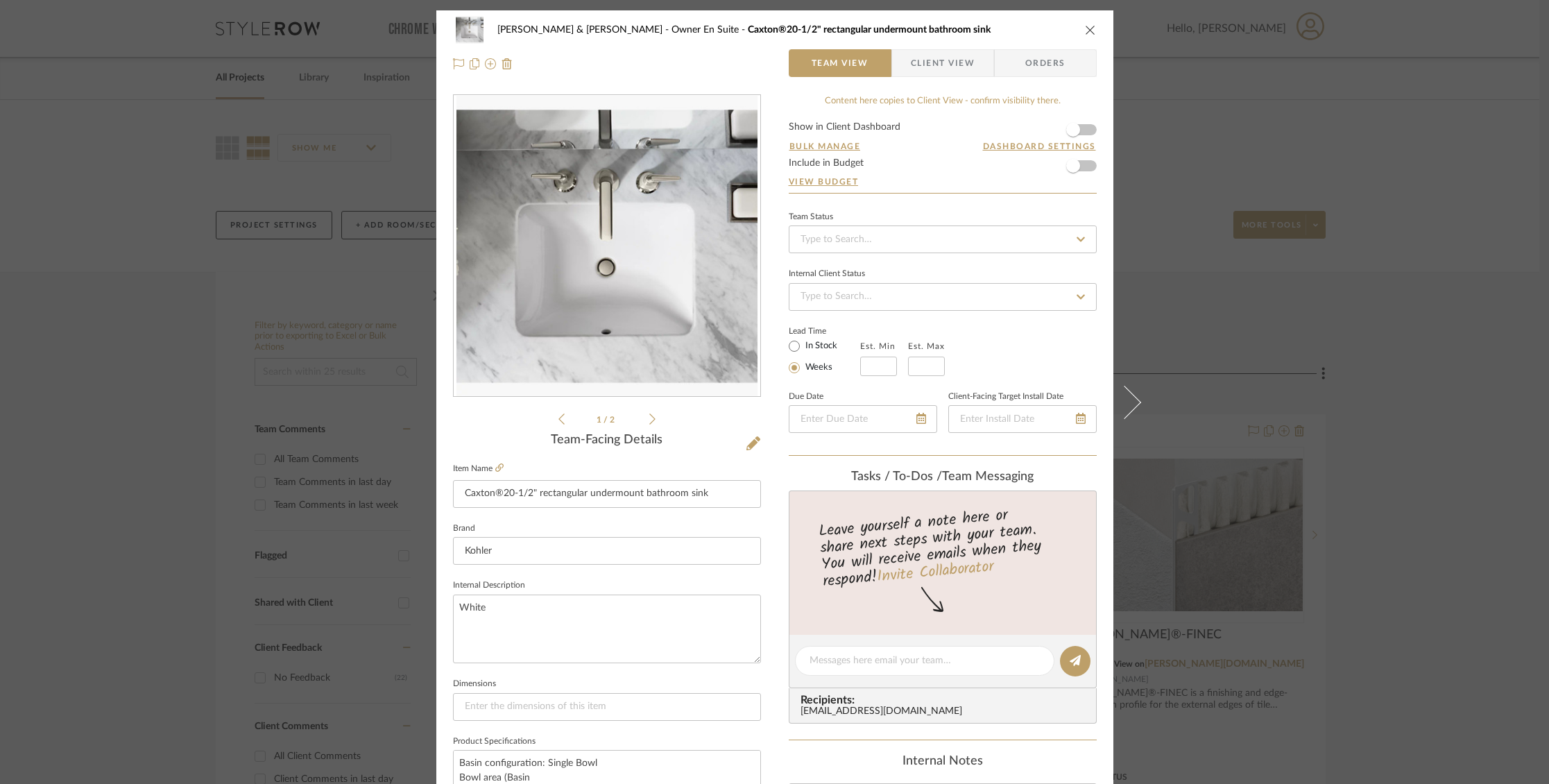
click at [942, 66] on span "Client View" at bounding box center [943, 63] width 64 height 28
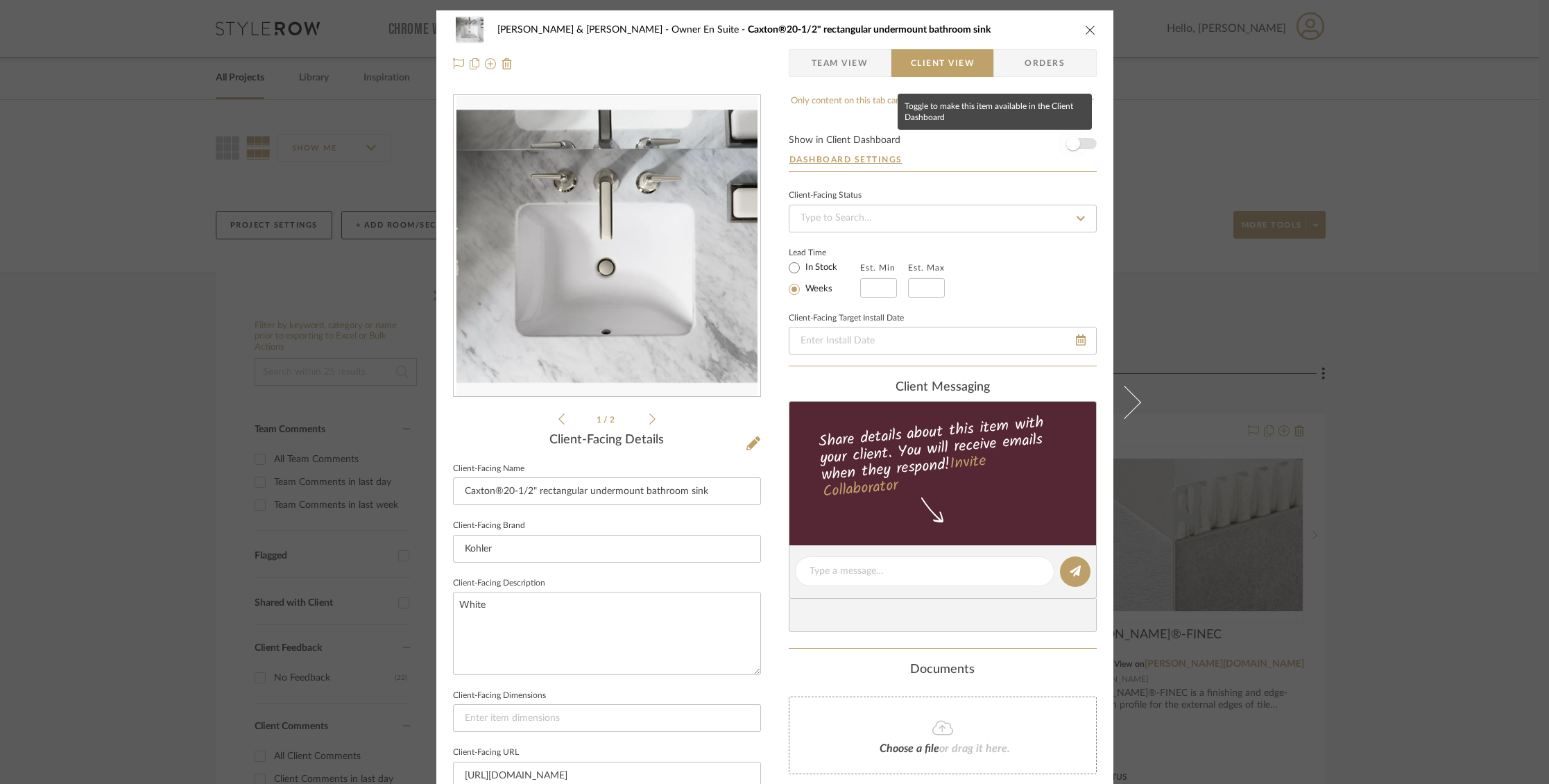
drag, startPoint x: 1078, startPoint y: 143, endPoint x: 1083, endPoint y: 126, distance: 17.7
click at [1079, 142] on span "button" at bounding box center [1074, 144] width 31 height 31
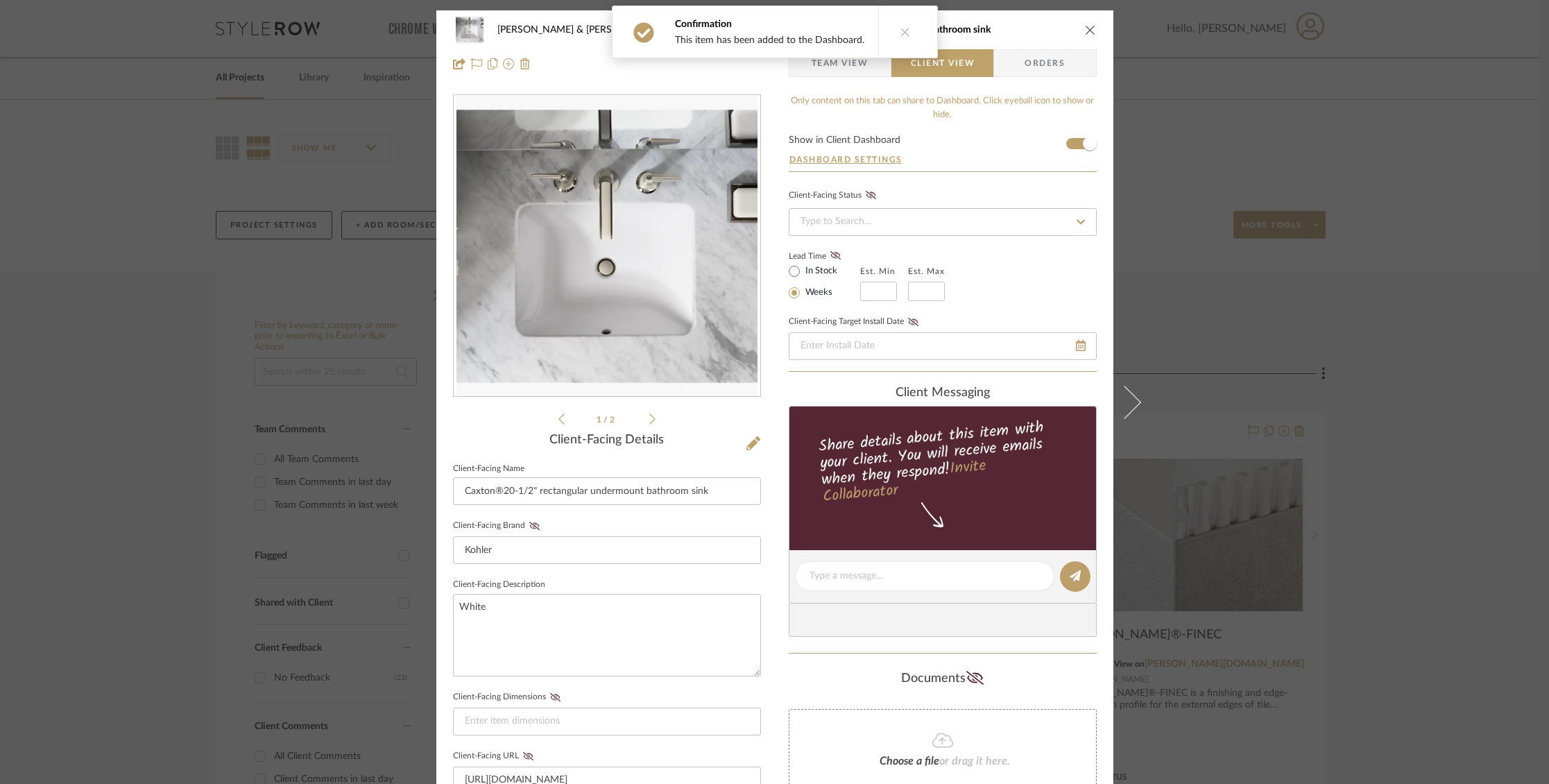
click at [1085, 28] on icon "close" at bounding box center [1090, 29] width 11 height 11
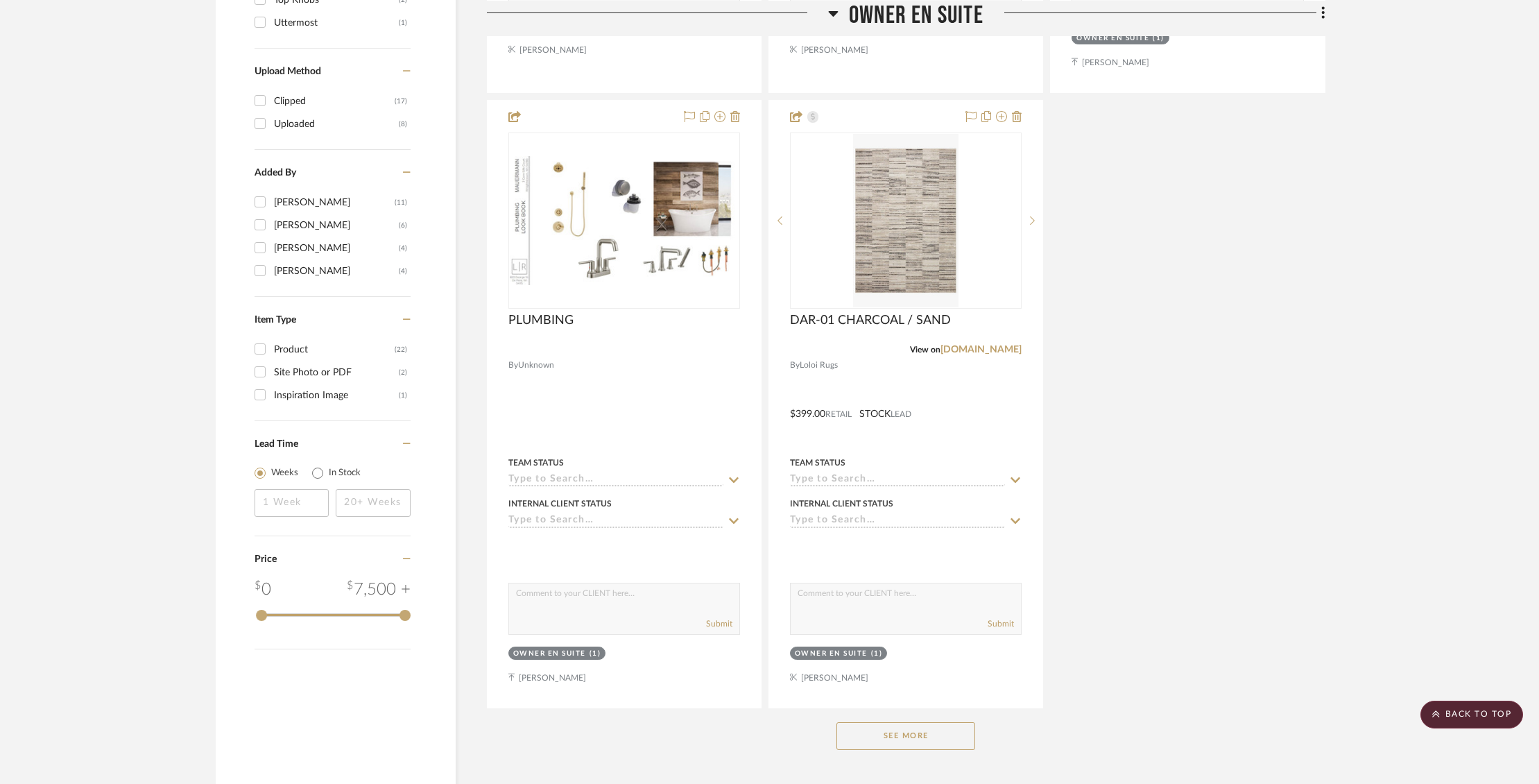
scroll to position [1578, 0]
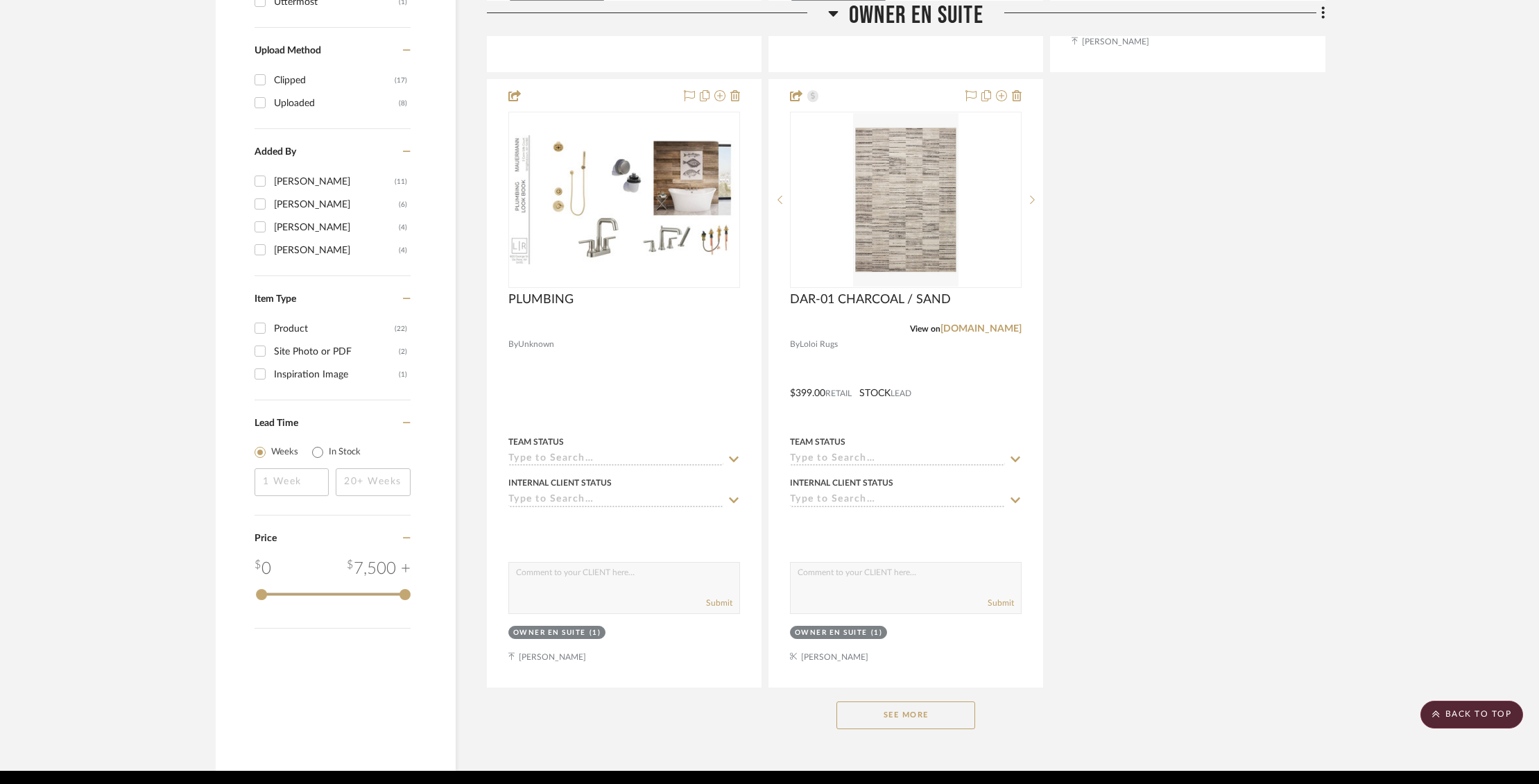
click at [929, 702] on button "See More" at bounding box center [905, 715] width 138 height 28
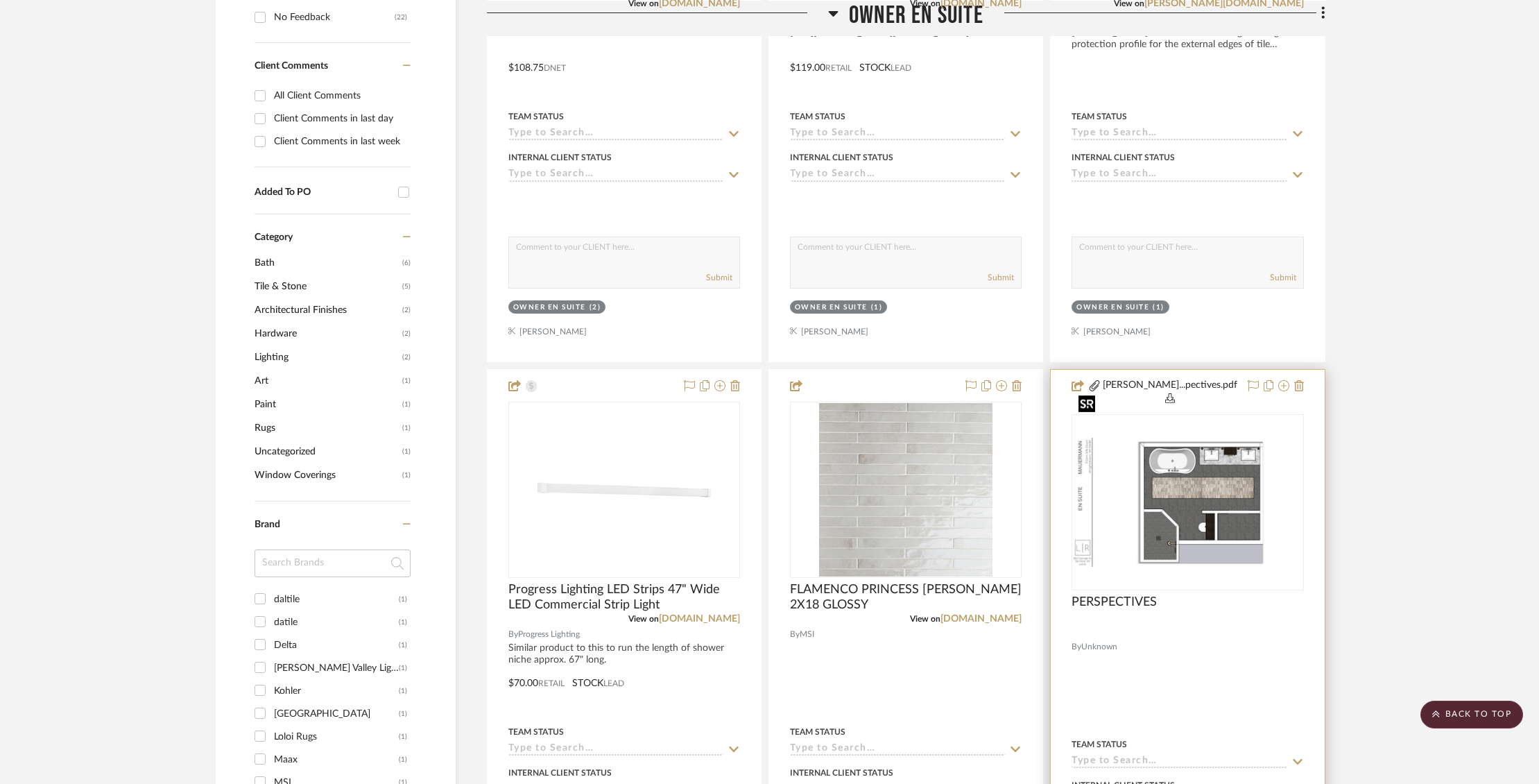
scroll to position [667, 0]
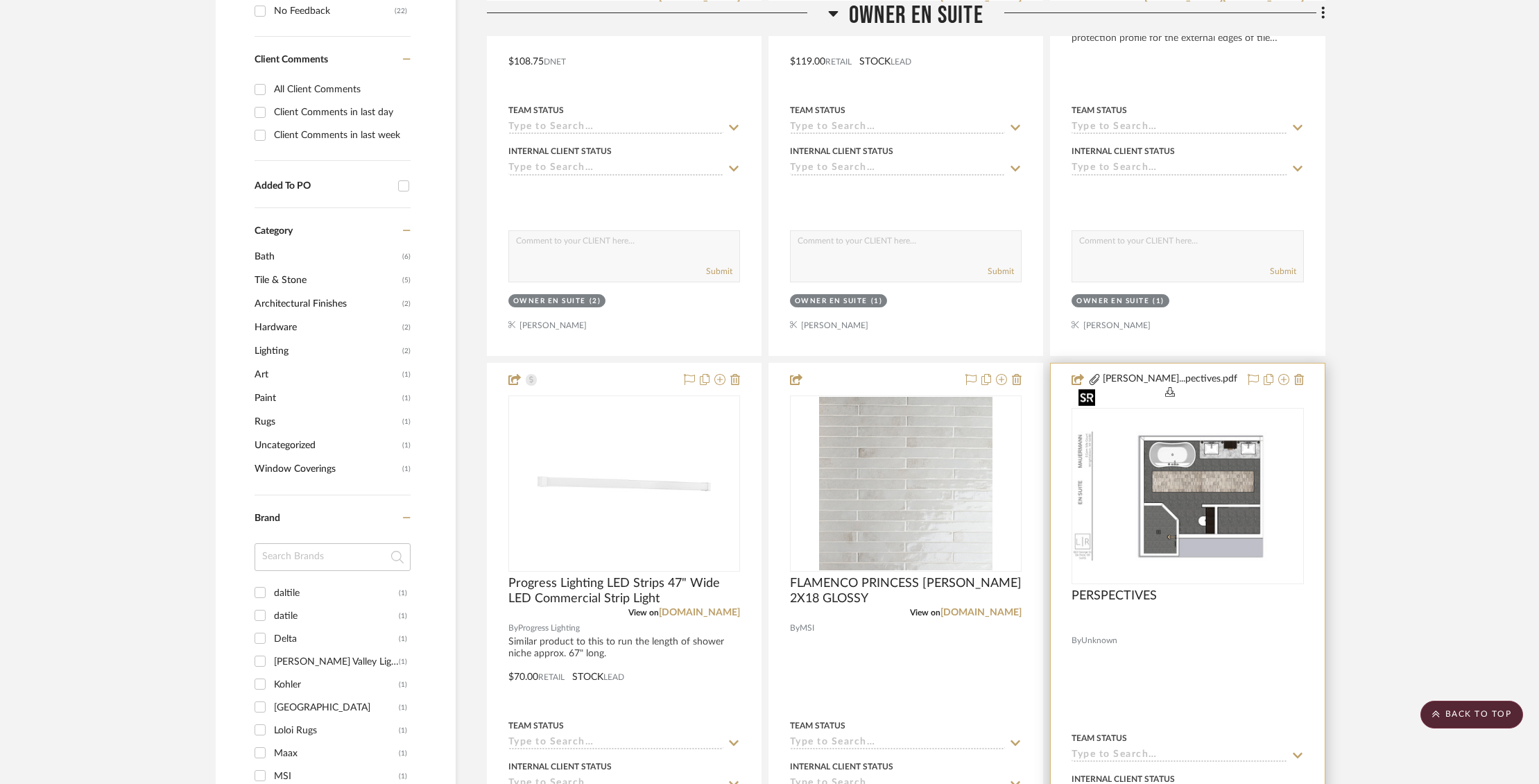
click at [1188, 472] on img "0" at bounding box center [1188, 496] width 229 height 129
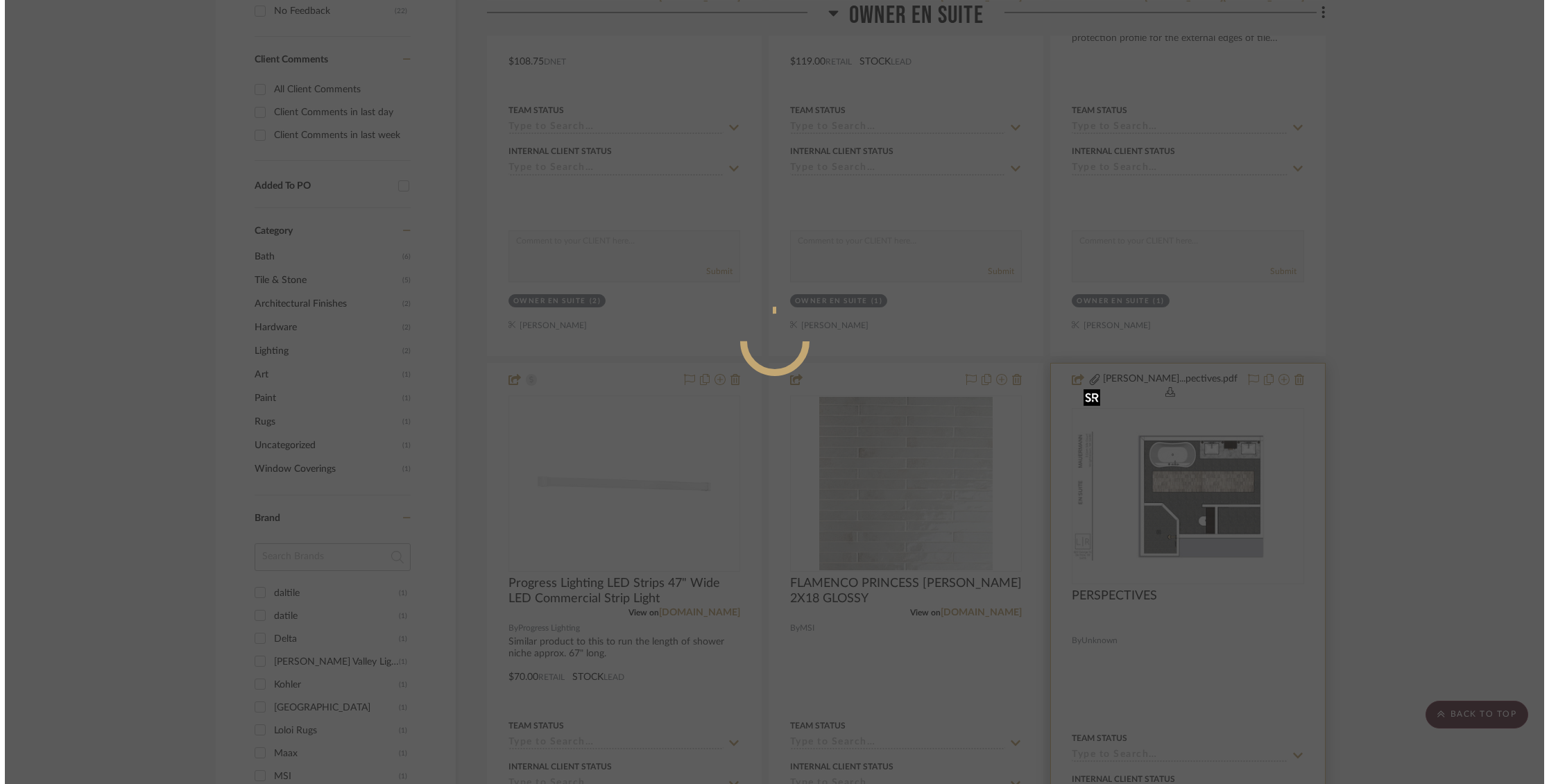
scroll to position [0, 0]
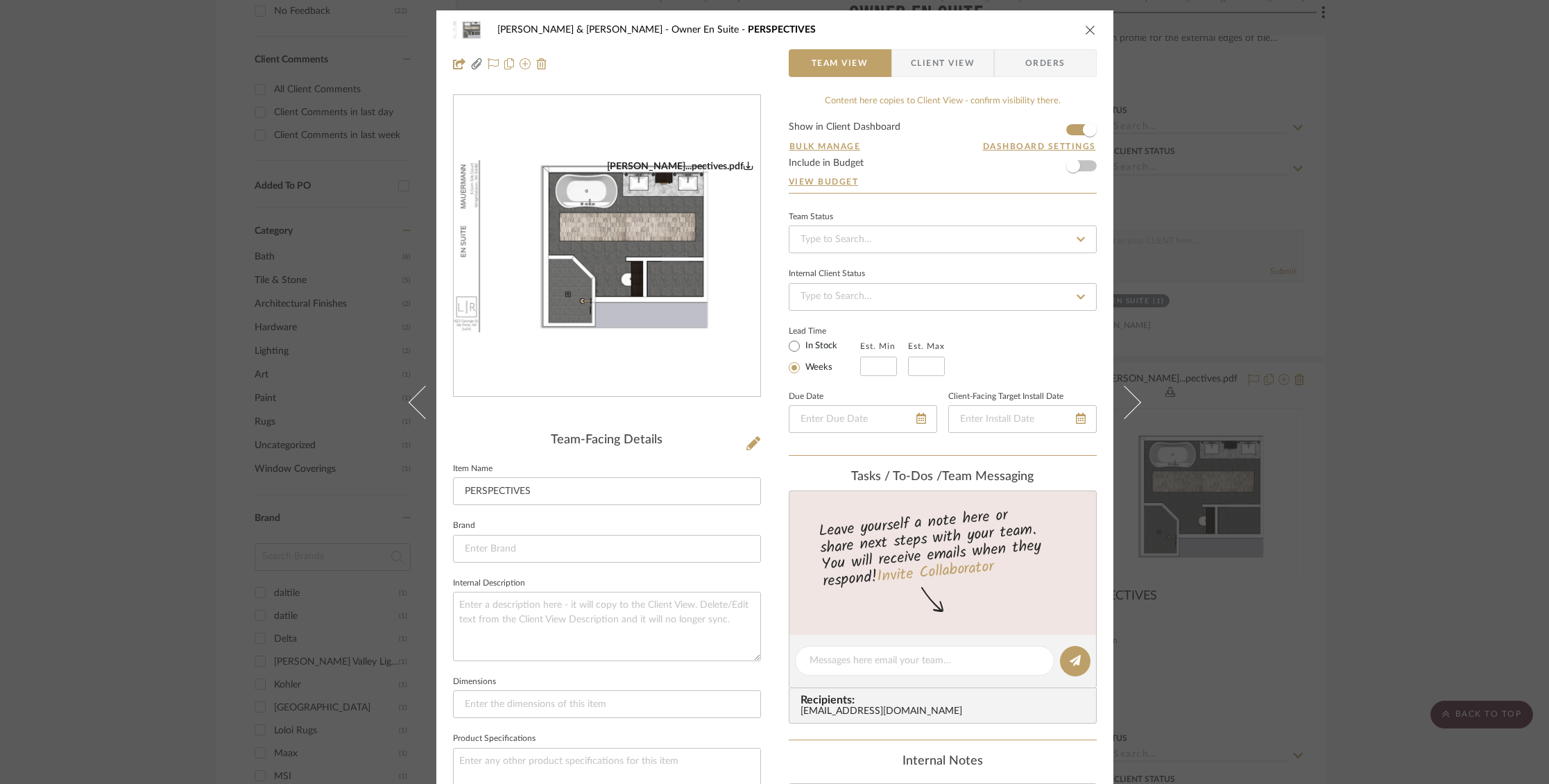
click at [557, 260] on img "0" at bounding box center [607, 247] width 307 height 172
click at [1085, 25] on icon "close" at bounding box center [1090, 29] width 11 height 11
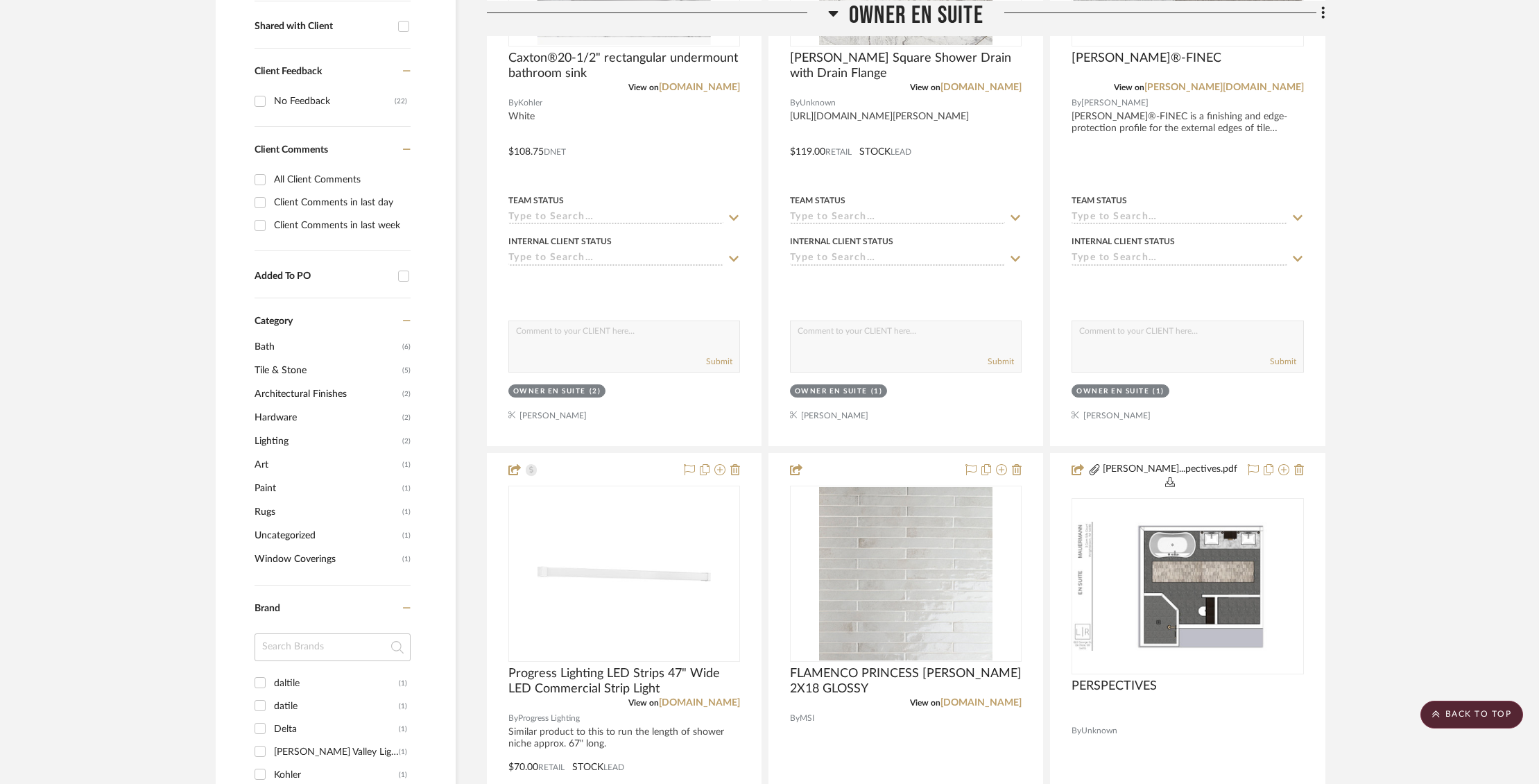
scroll to position [567, 0]
